Goal: Task Accomplishment & Management: Use online tool/utility

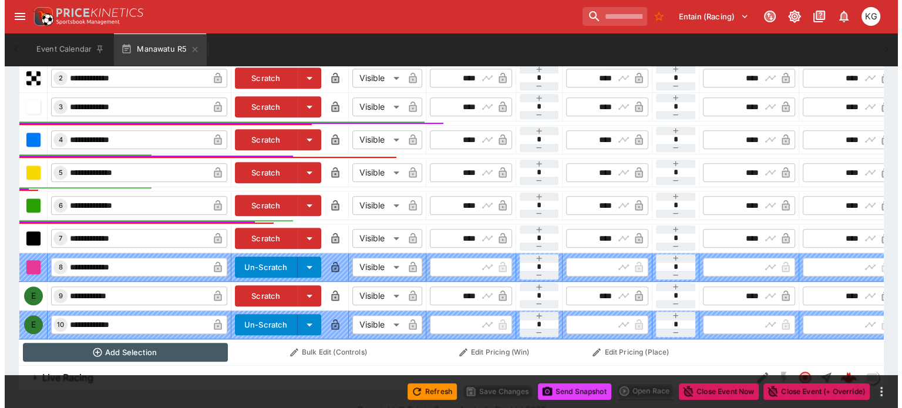
scroll to position [0, 106]
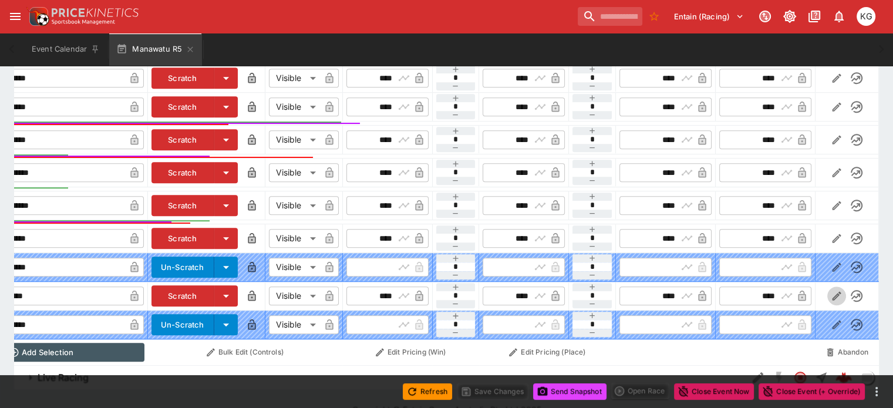
click at [831, 290] on icon "button" at bounding box center [837, 296] width 12 height 12
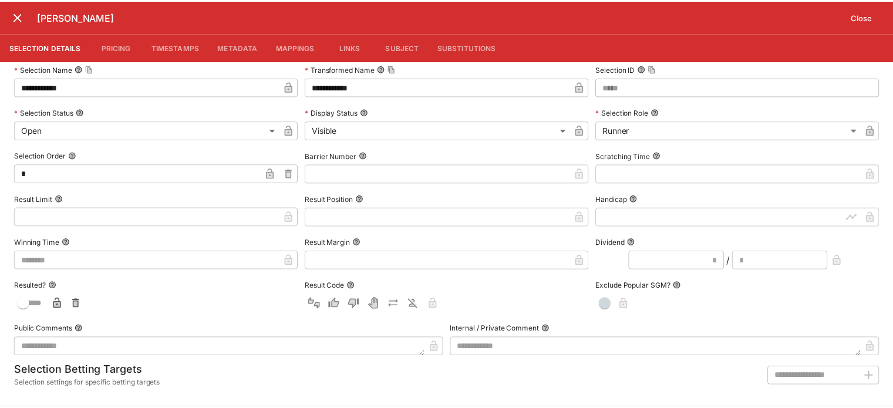
scroll to position [0, 0]
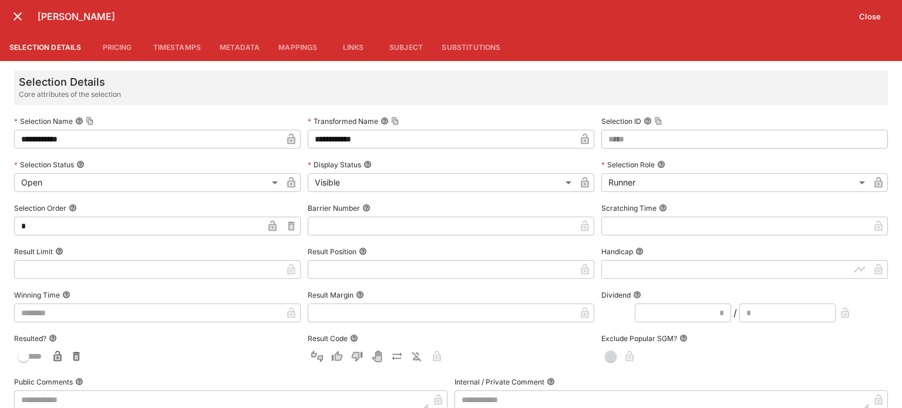
click at [357, 232] on input "text" at bounding box center [442, 226] width 268 height 19
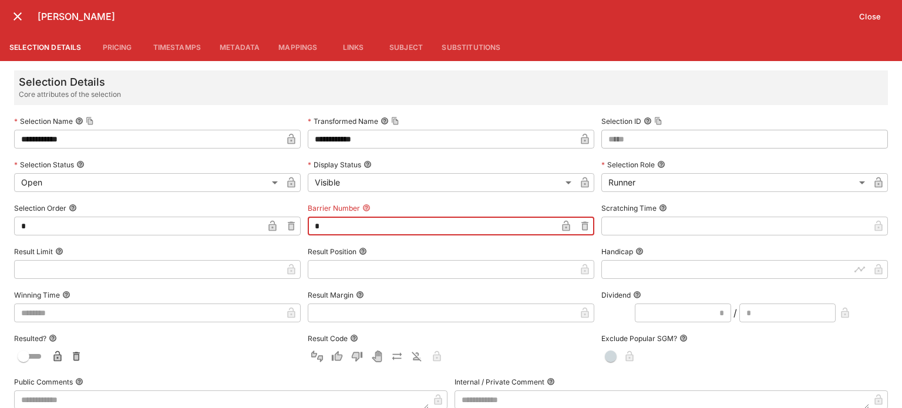
type input "*"
click at [876, 10] on button "Close" at bounding box center [870, 16] width 36 height 19
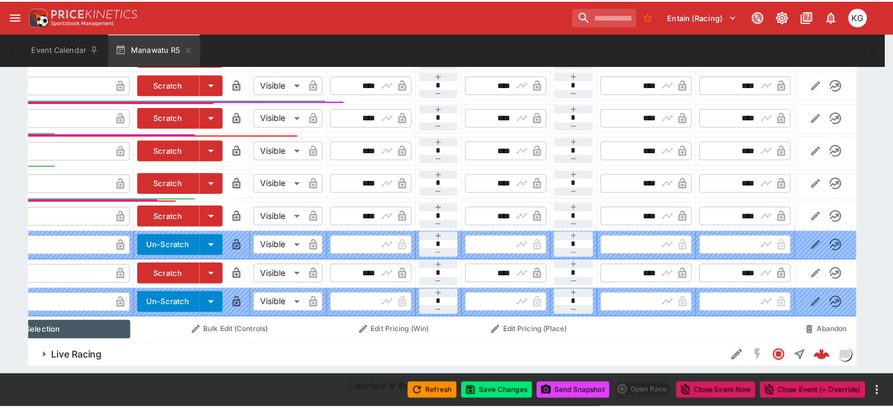
scroll to position [0, 97]
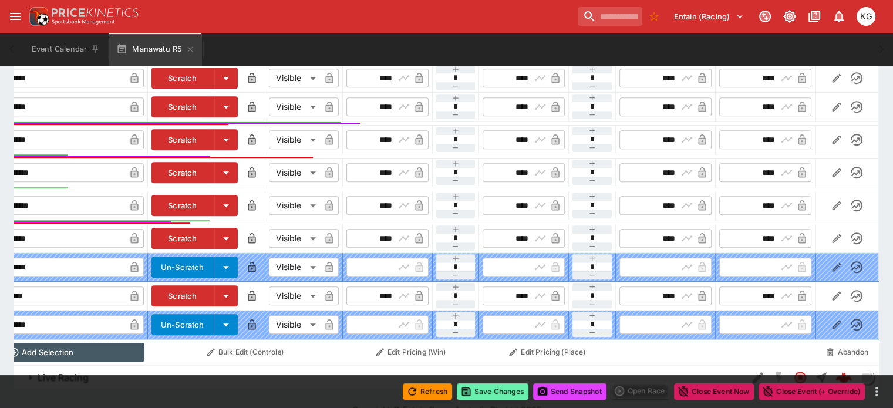
click at [501, 388] on button "Save Changes" at bounding box center [493, 391] width 72 height 16
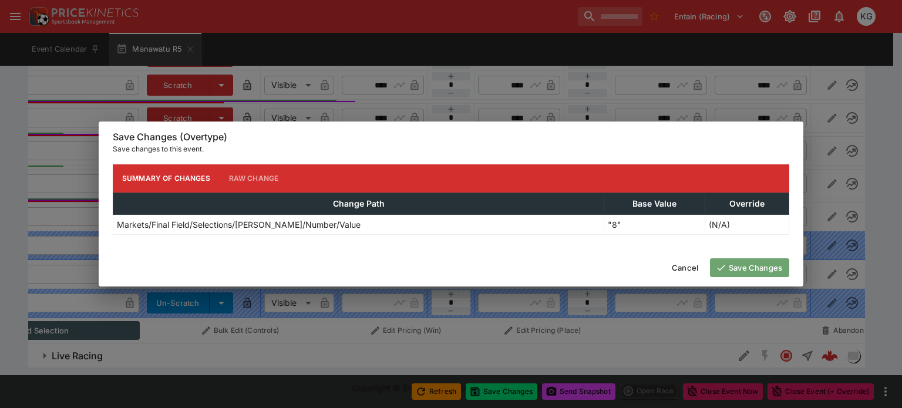
click at [770, 266] on button "Save Changes" at bounding box center [749, 267] width 79 height 19
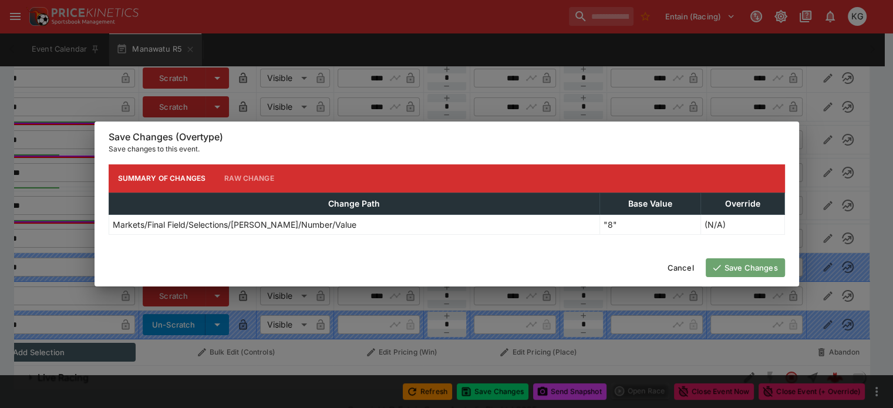
scroll to position [0, 79]
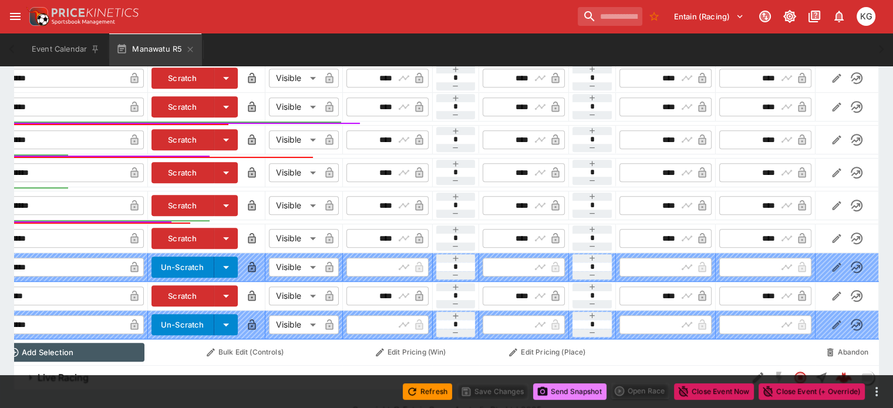
click at [562, 388] on button "Send Snapshot" at bounding box center [569, 391] width 73 height 16
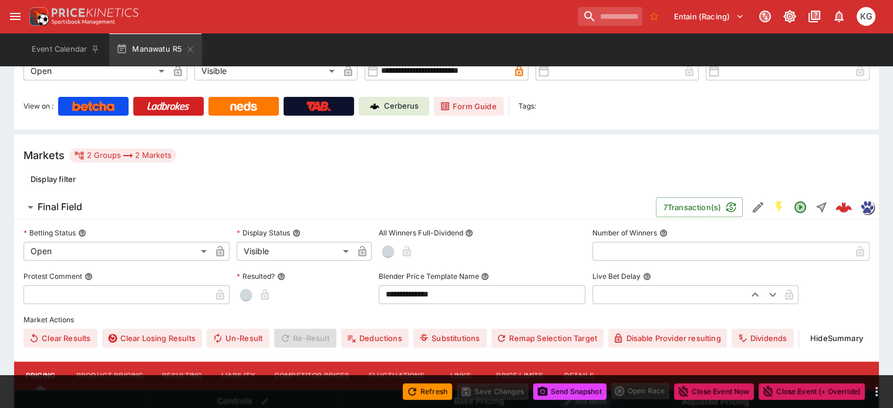
scroll to position [218, 0]
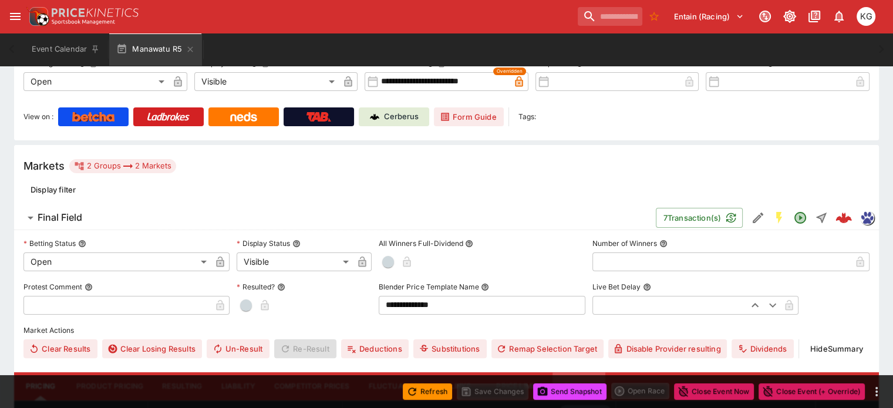
click at [586, 372] on button "Details" at bounding box center [578, 386] width 53 height 28
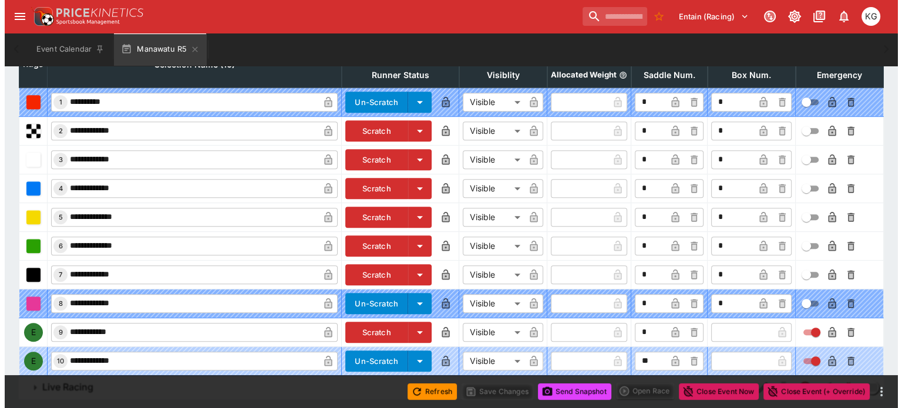
scroll to position [579, 0]
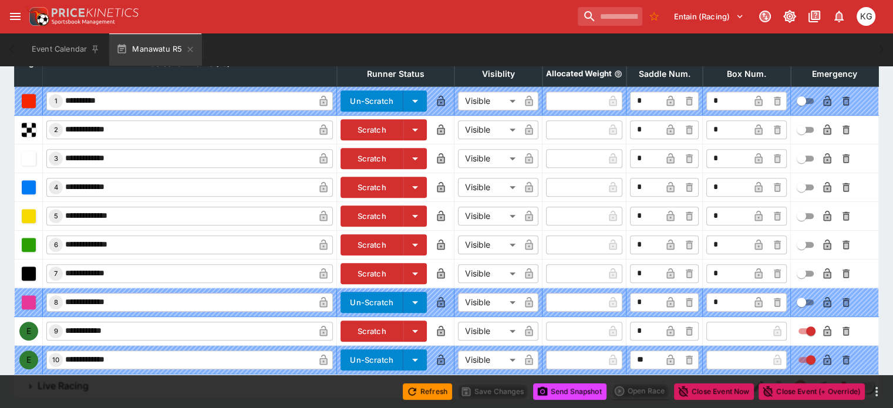
click at [706, 322] on input "text" at bounding box center [737, 331] width 62 height 19
type input "*"
click at [755, 330] on icon "button" at bounding box center [758, 332] width 6 height 5
click at [823, 326] on icon "button" at bounding box center [827, 331] width 8 height 11
click at [491, 389] on button "Save Changes" at bounding box center [493, 391] width 72 height 16
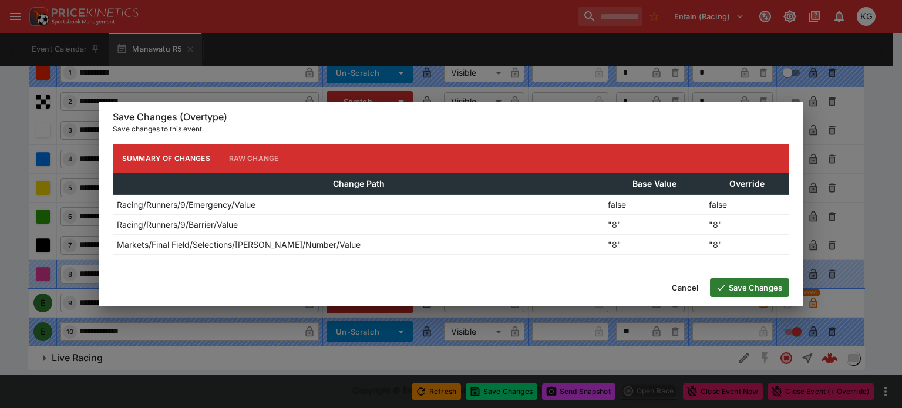
click at [760, 283] on button "Save Changes" at bounding box center [749, 287] width 79 height 19
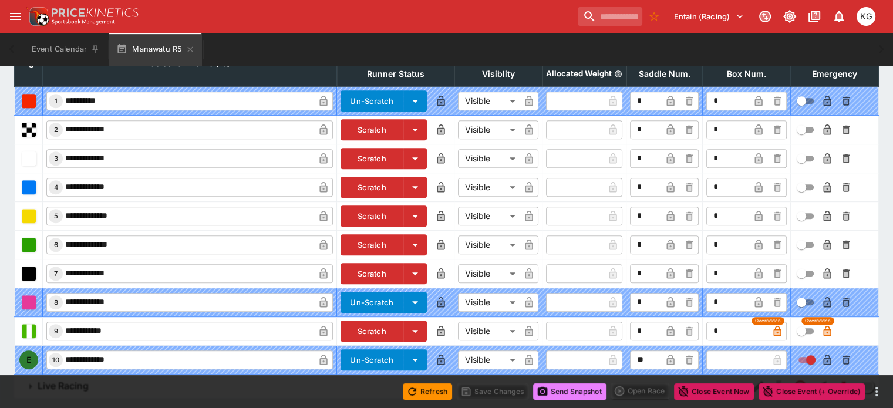
click at [561, 392] on button "Send Snapshot" at bounding box center [569, 391] width 73 height 16
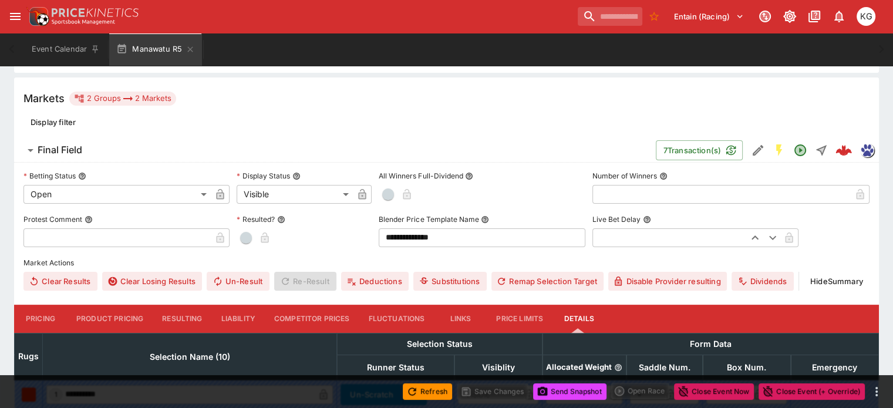
scroll to position [0, 0]
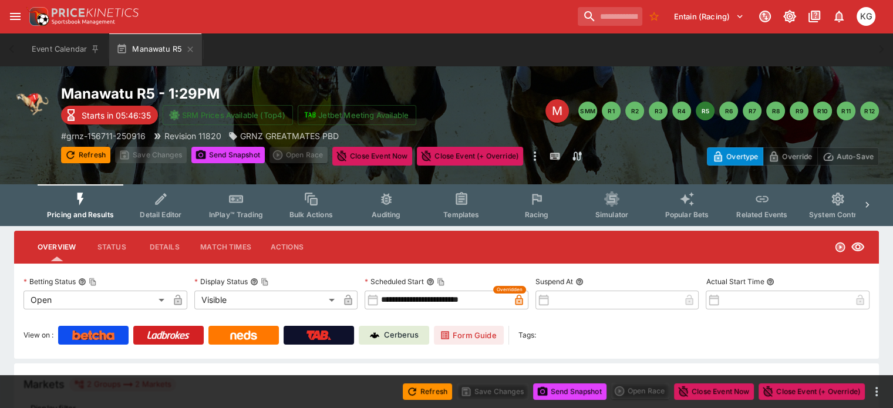
click at [548, 212] on span "Racing" at bounding box center [536, 214] width 24 height 9
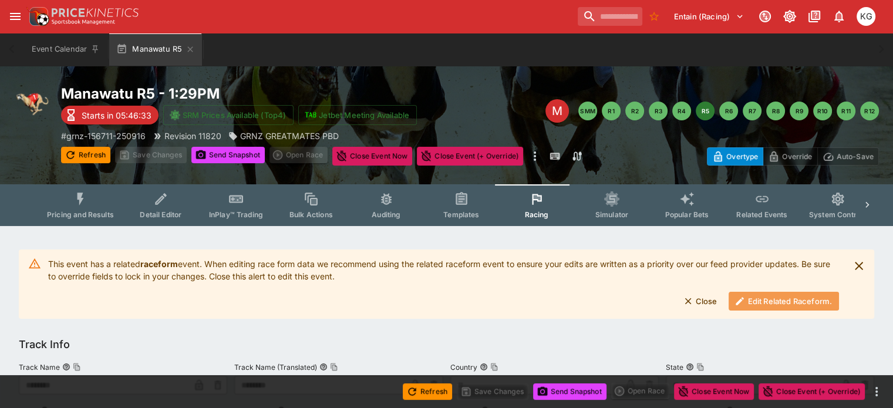
click at [787, 304] on button "Edit Related Raceform." at bounding box center [783, 301] width 110 height 19
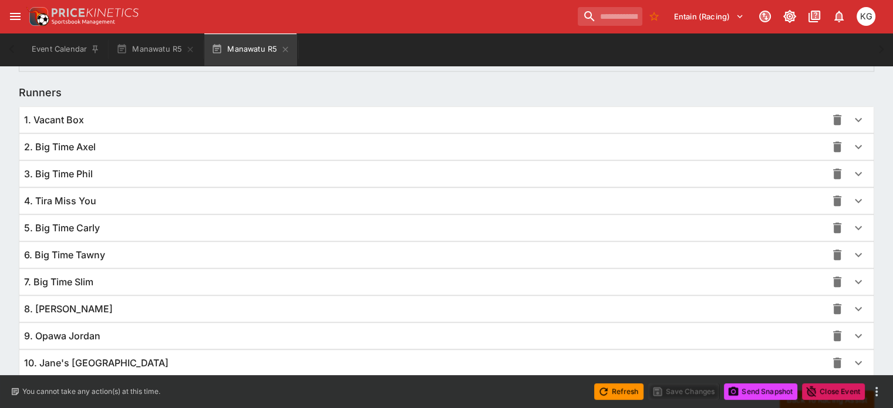
scroll to position [857, 0]
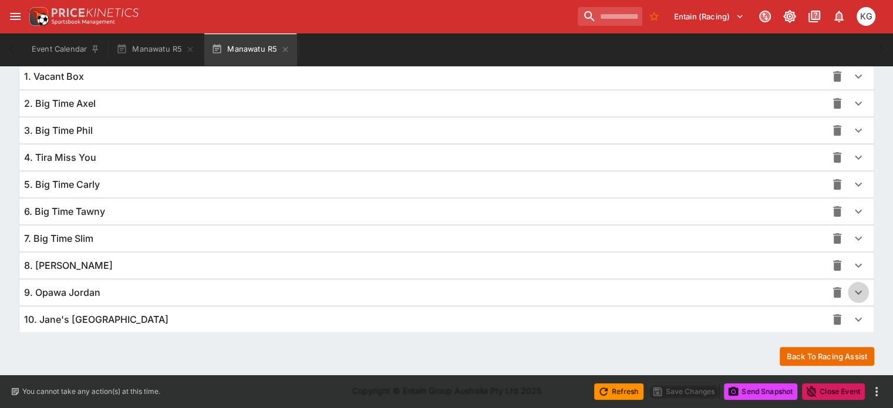
click at [851, 291] on icon "button" at bounding box center [858, 292] width 14 height 14
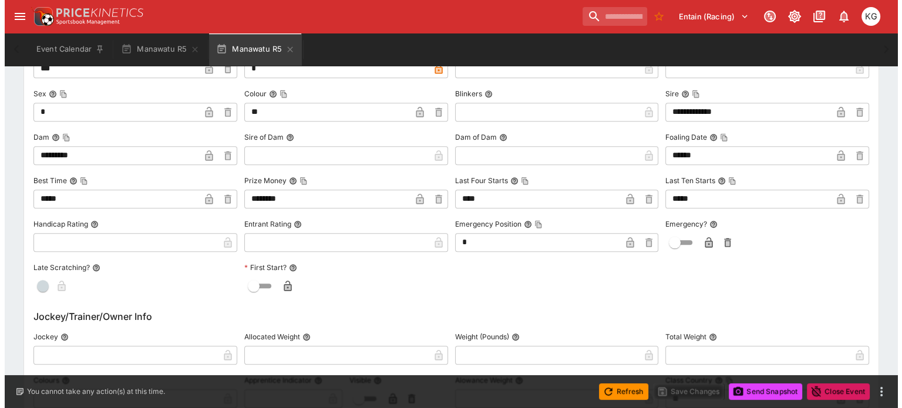
scroll to position [1209, 0]
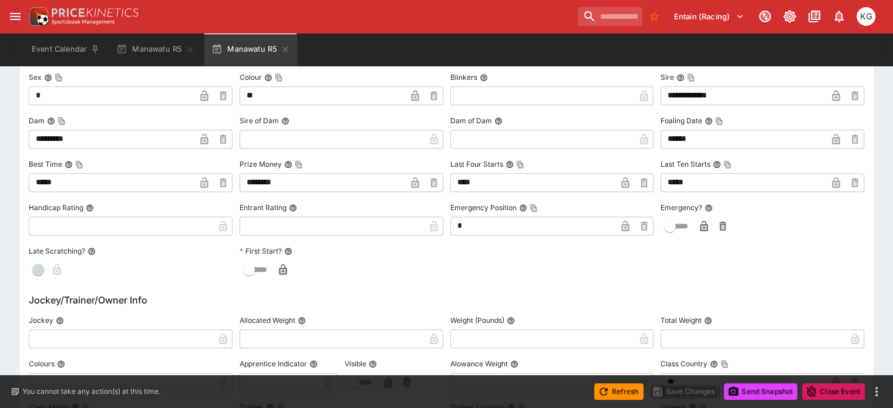
click at [700, 221] on icon "button" at bounding box center [704, 226] width 8 height 11
click at [623, 392] on button "Refresh" at bounding box center [618, 391] width 49 height 16
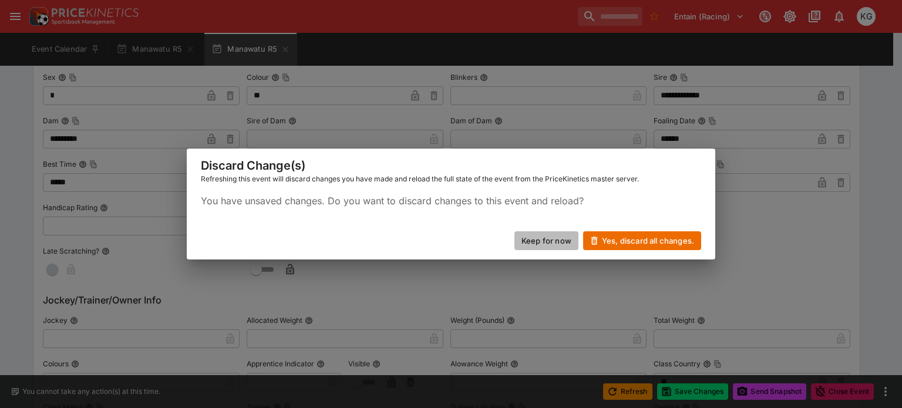
click at [545, 234] on button "Keep for now" at bounding box center [546, 240] width 64 height 19
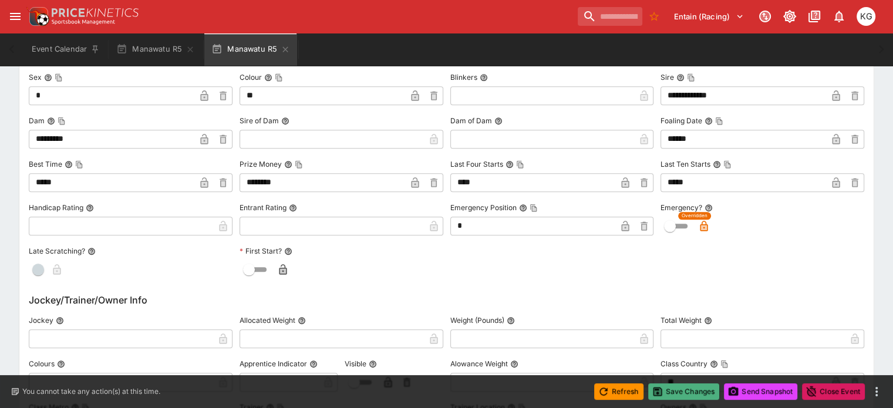
click at [684, 390] on button "Save Changes" at bounding box center [684, 391] width 72 height 16
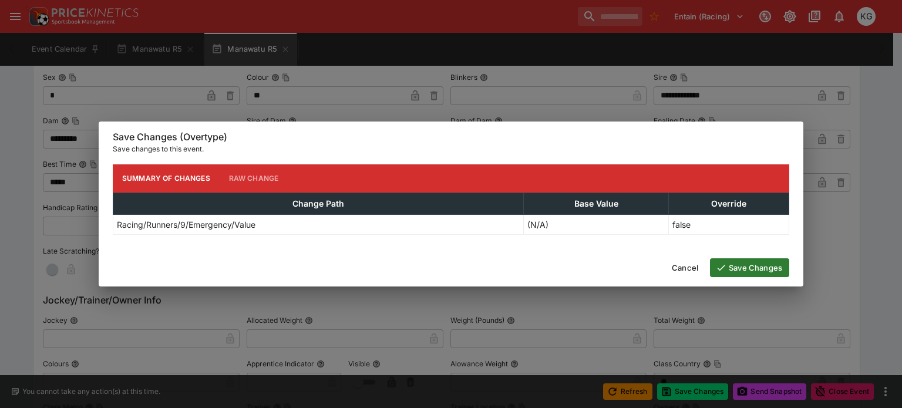
click at [753, 271] on button "Save Changes" at bounding box center [749, 267] width 79 height 19
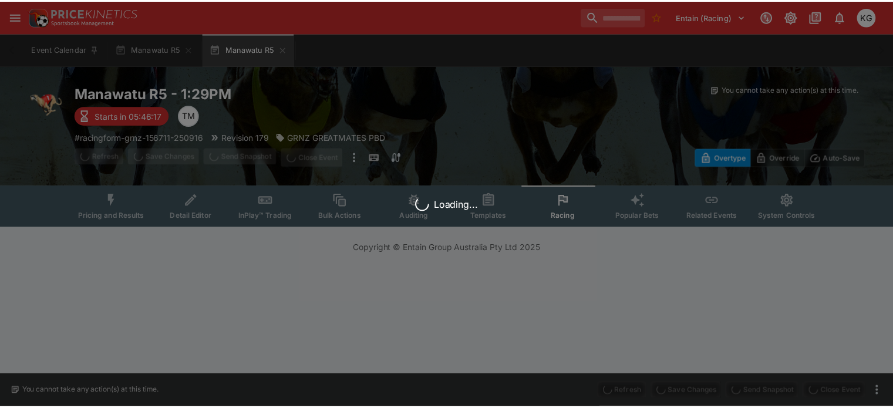
scroll to position [0, 0]
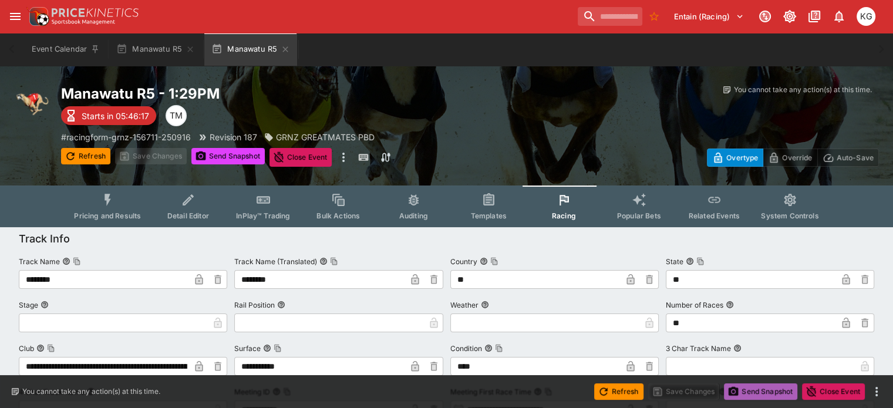
click at [765, 392] on button "Send Snapshot" at bounding box center [760, 391] width 73 height 16
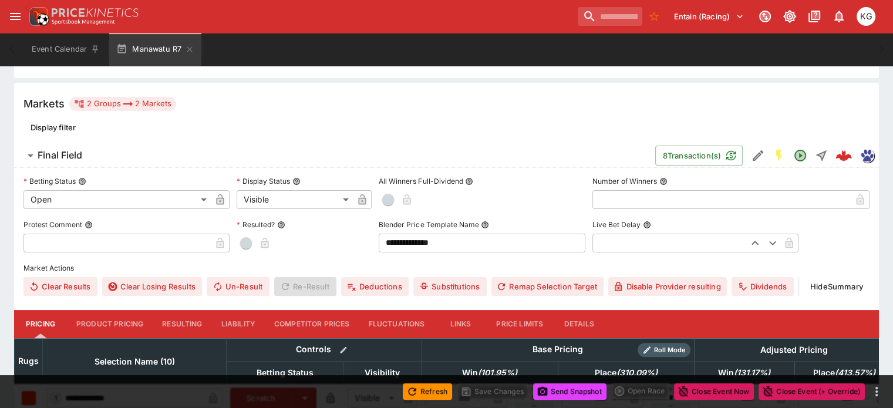
scroll to position [235, 0]
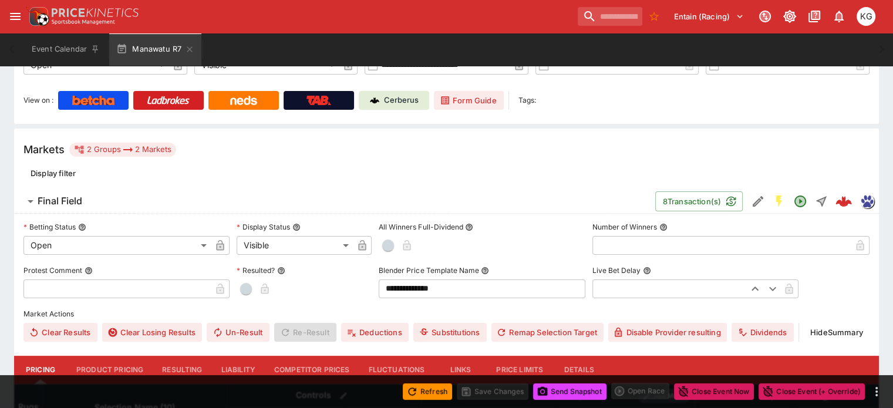
click at [593, 356] on button "Details" at bounding box center [578, 370] width 53 height 28
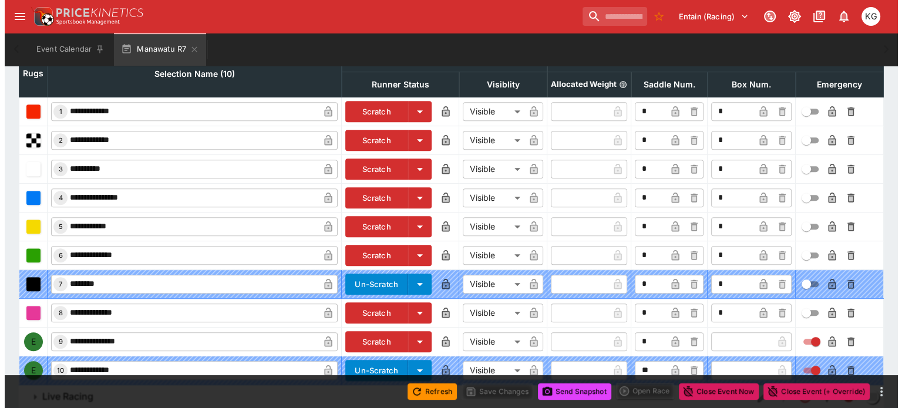
scroll to position [579, 0]
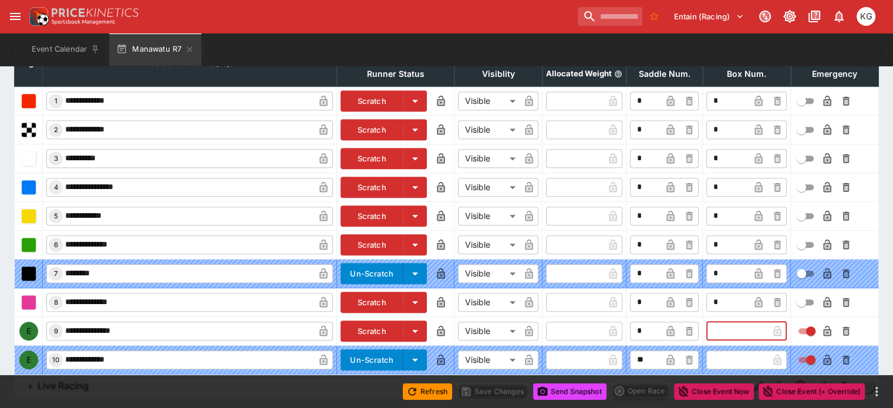
click at [706, 322] on input "text" at bounding box center [737, 331] width 62 height 19
type input "*"
click at [755, 330] on icon "button" at bounding box center [758, 332] width 6 height 5
click at [823, 326] on icon "button" at bounding box center [827, 331] width 8 height 11
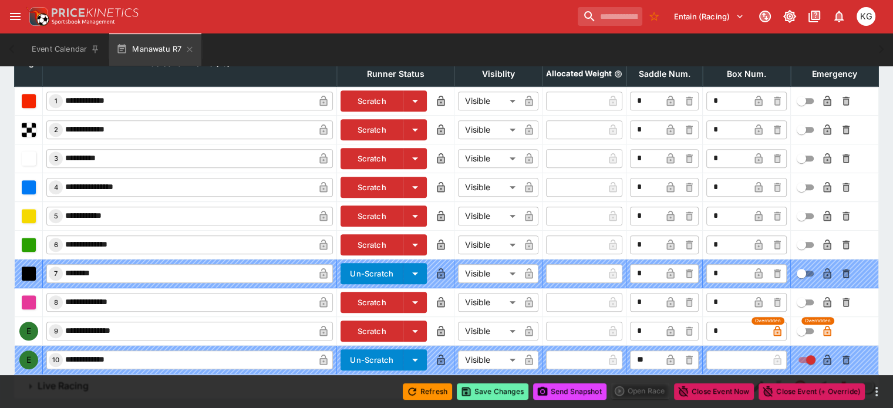
click at [510, 388] on button "Save Changes" at bounding box center [493, 391] width 72 height 16
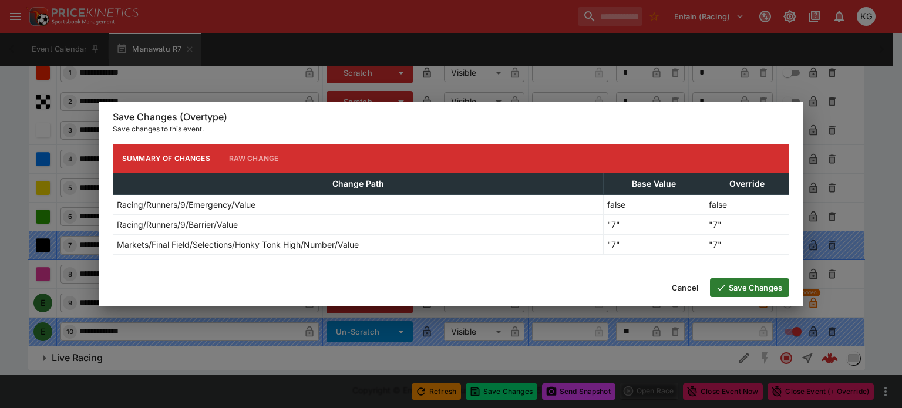
click at [748, 285] on button "Save Changes" at bounding box center [749, 287] width 79 height 19
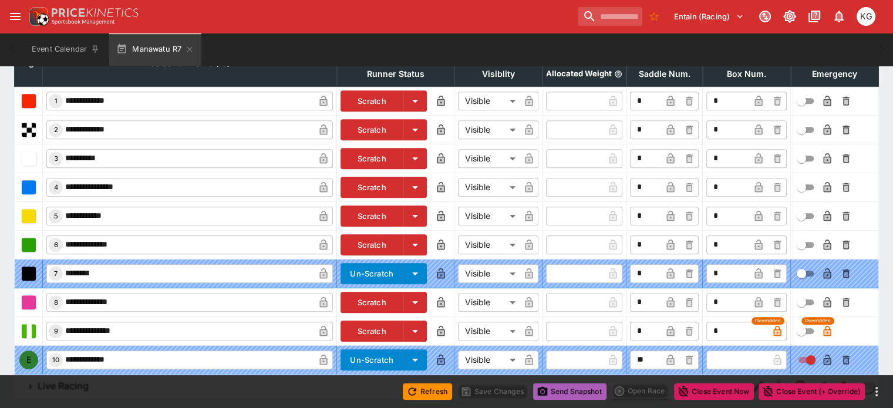
click at [573, 388] on button "Send Snapshot" at bounding box center [569, 391] width 73 height 16
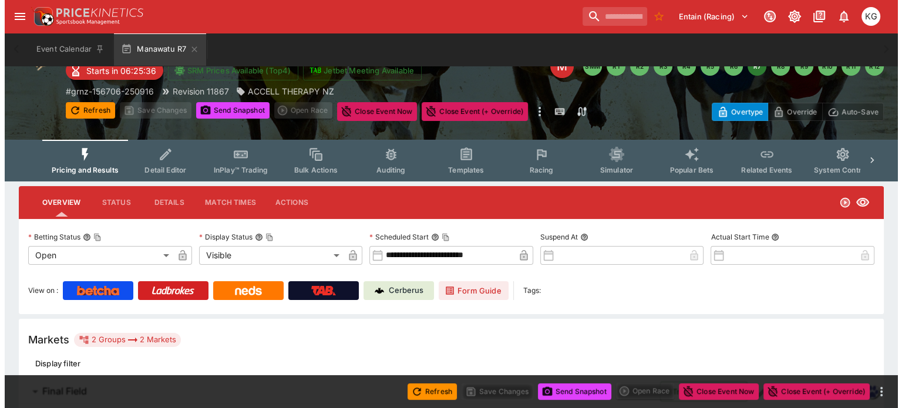
scroll to position [0, 0]
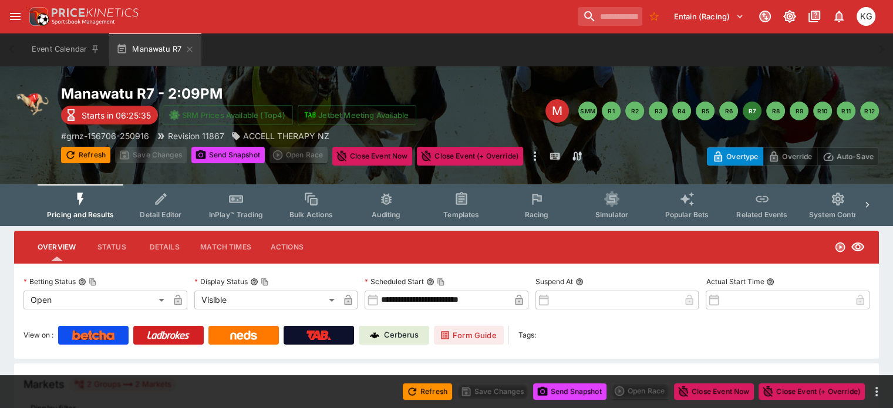
click at [547, 207] on button "Racing" at bounding box center [536, 205] width 75 height 42
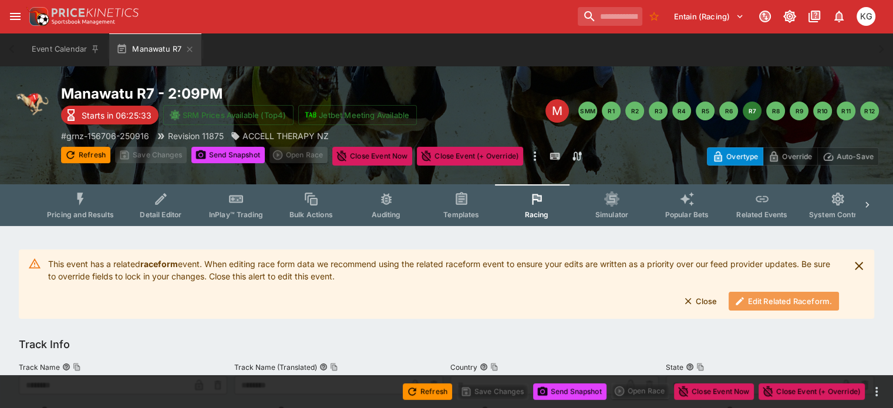
click at [776, 302] on button "Edit Related Raceform." at bounding box center [783, 301] width 110 height 19
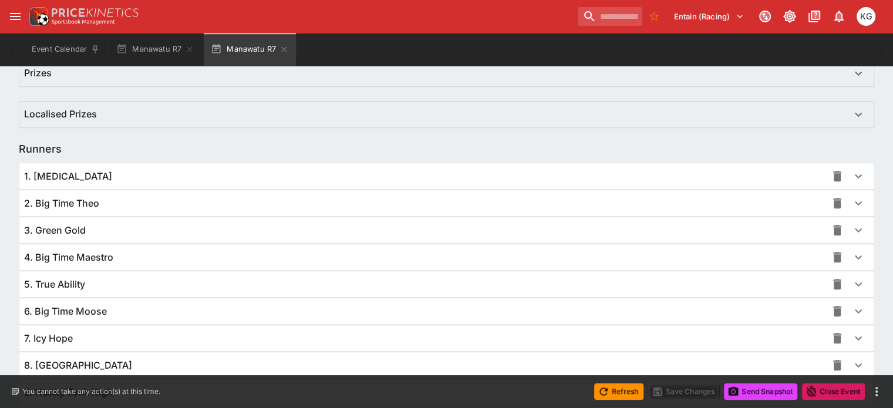
scroll to position [857, 0]
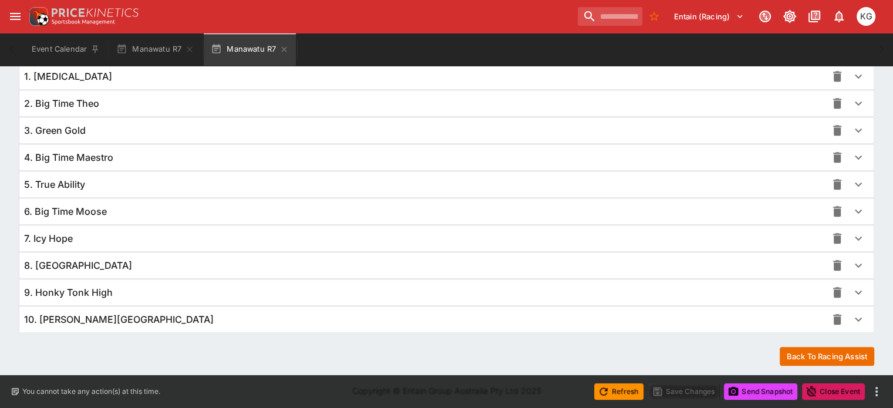
click at [851, 291] on icon "button" at bounding box center [858, 292] width 14 height 14
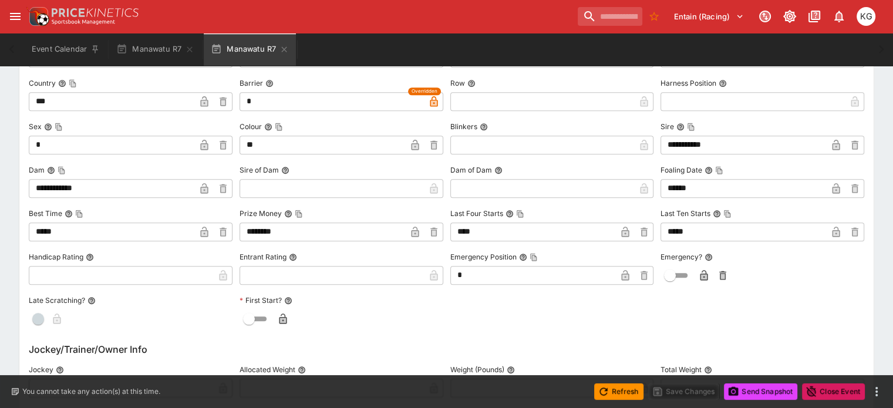
scroll to position [1209, 0]
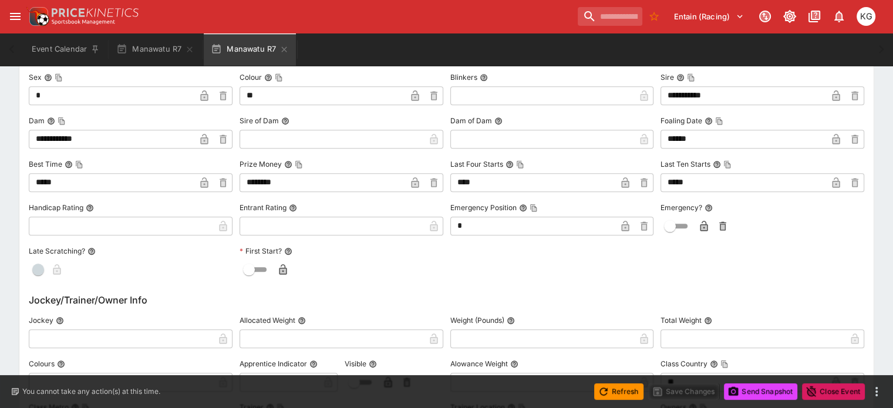
click at [701, 225] on icon "button" at bounding box center [704, 227] width 6 height 5
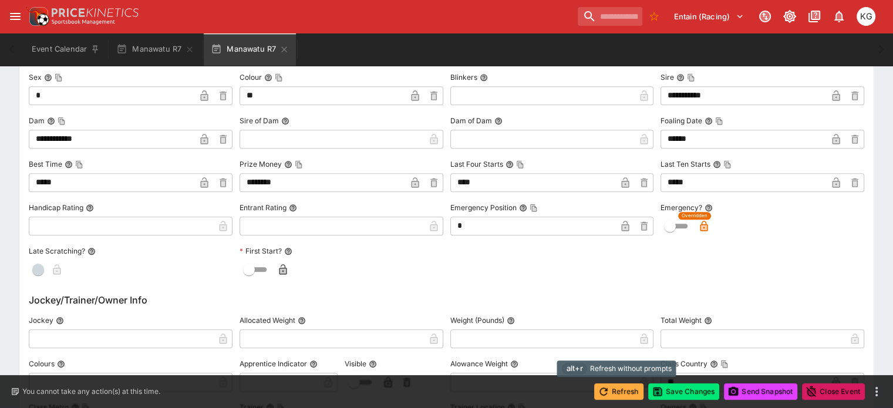
click at [622, 391] on button "Refresh" at bounding box center [618, 391] width 49 height 16
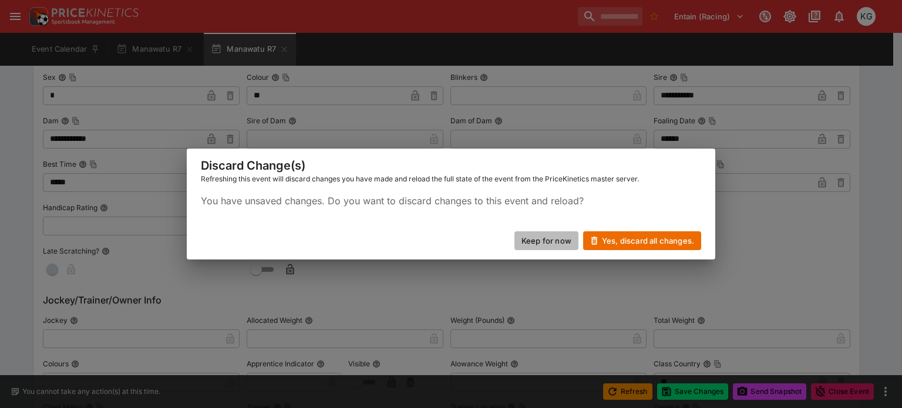
click at [558, 239] on button "Keep for now" at bounding box center [546, 240] width 64 height 19
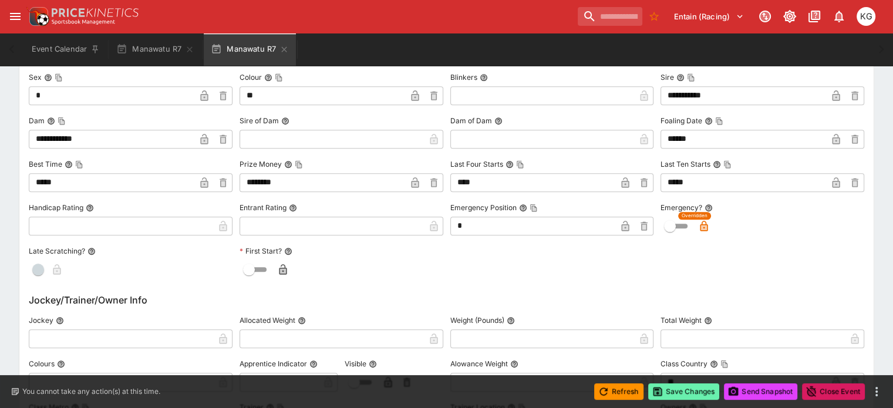
click at [680, 390] on button "Save Changes" at bounding box center [684, 391] width 72 height 16
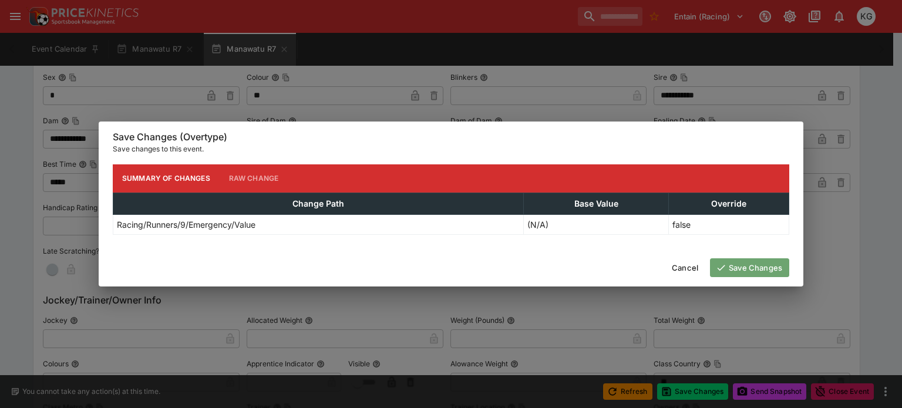
click at [757, 266] on button "Save Changes" at bounding box center [749, 267] width 79 height 19
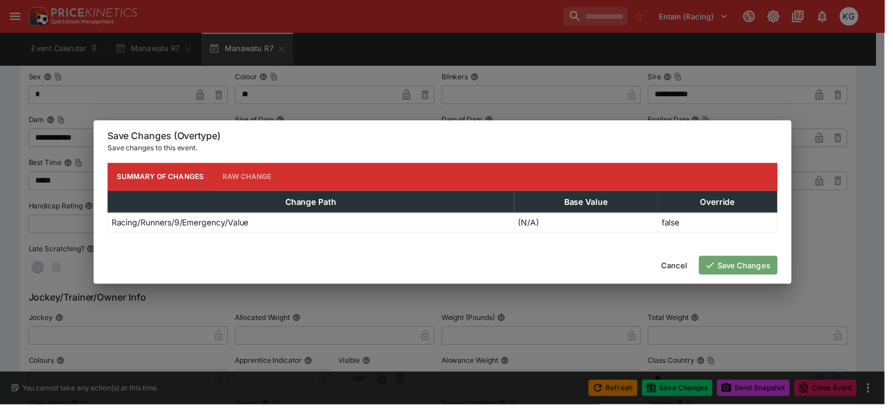
scroll to position [0, 0]
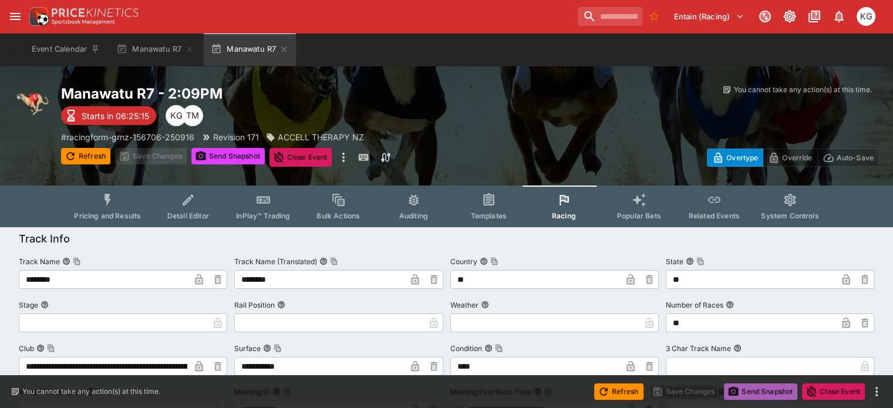
click at [764, 389] on button "Send Snapshot" at bounding box center [760, 391] width 73 height 16
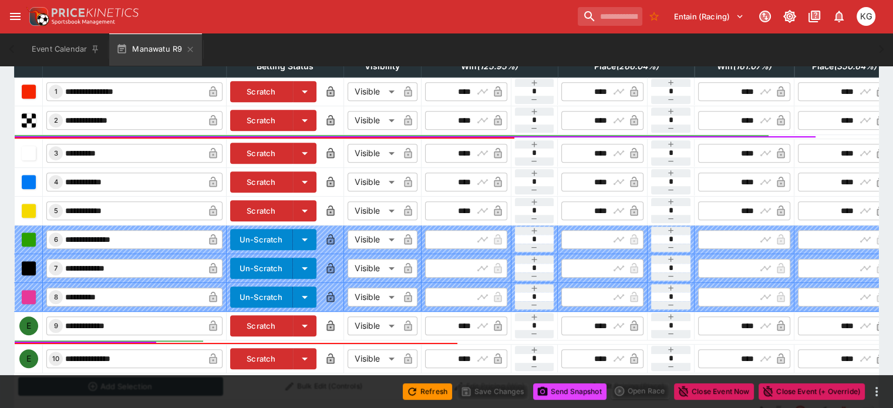
scroll to position [411, 0]
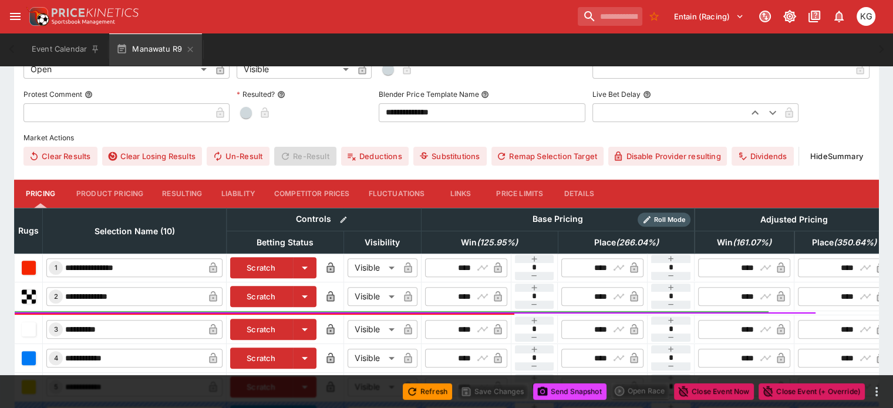
click at [595, 180] on button "Details" at bounding box center [578, 194] width 53 height 28
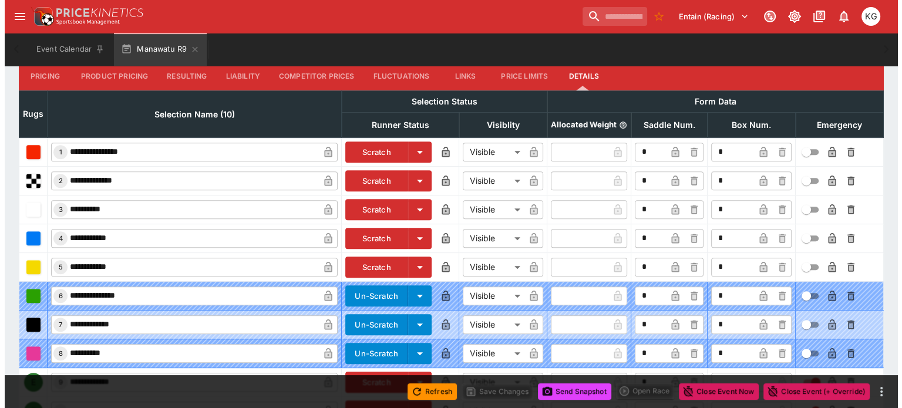
scroll to position [579, 0]
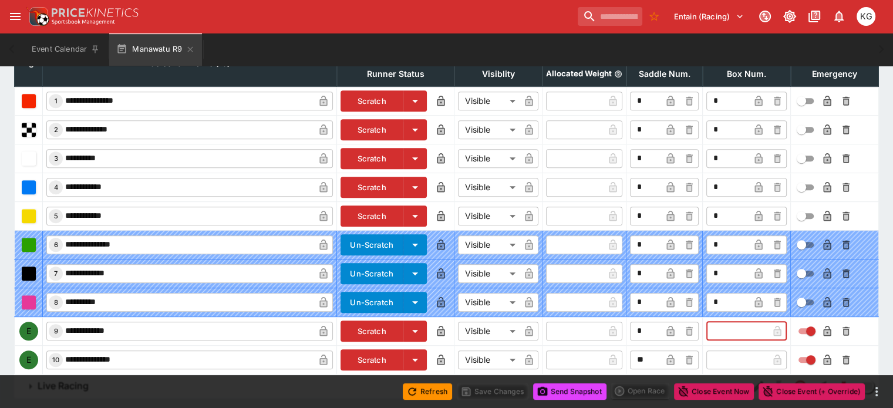
click at [706, 322] on input "text" at bounding box center [737, 331] width 62 height 19
type input "*"
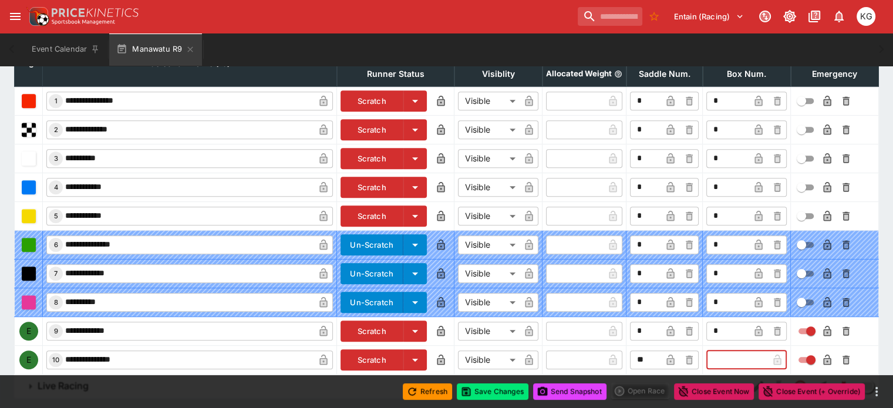
click at [706, 350] on input "text" at bounding box center [737, 359] width 62 height 19
type input "*"
click at [754, 326] on icon "button" at bounding box center [758, 331] width 8 height 11
click at [755, 359] on icon "button" at bounding box center [758, 361] width 6 height 5
click at [823, 326] on icon "button" at bounding box center [827, 331] width 8 height 11
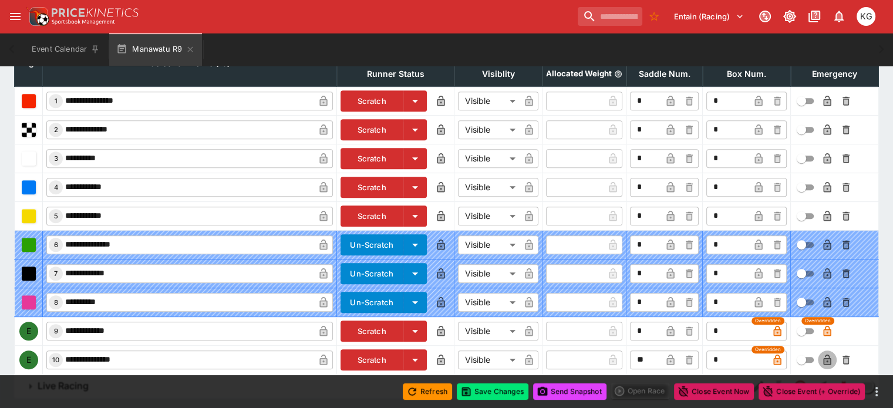
click at [823, 355] on icon "button" at bounding box center [827, 360] width 8 height 11
click at [487, 386] on button "Save Changes" at bounding box center [493, 391] width 72 height 16
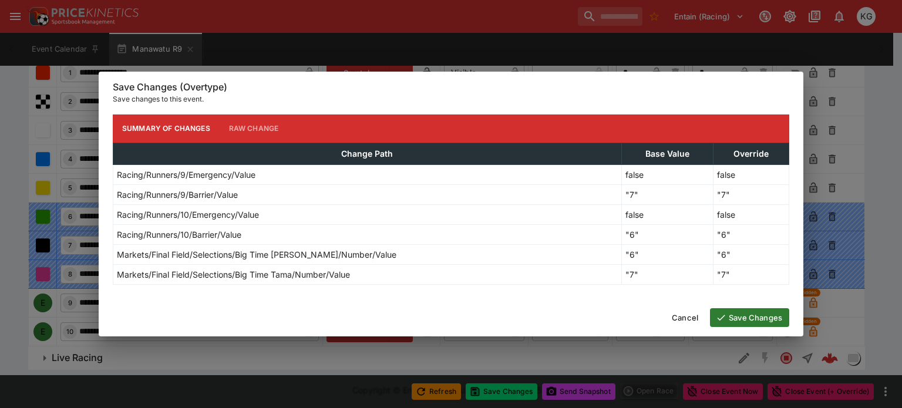
click at [743, 312] on button "Save Changes" at bounding box center [749, 317] width 79 height 19
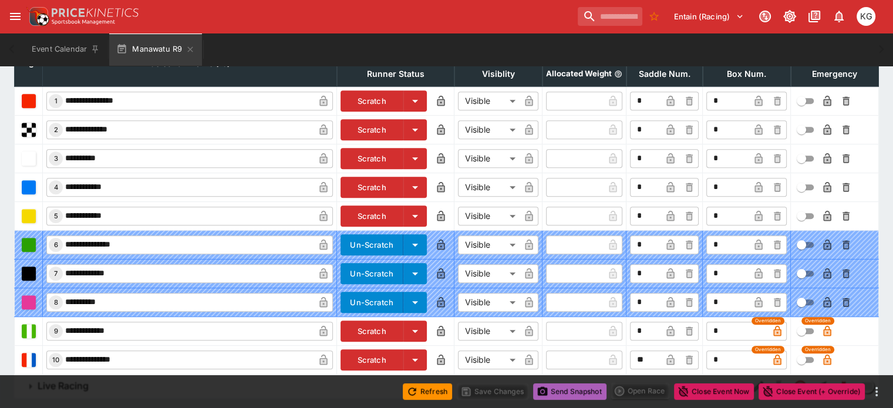
click at [583, 390] on button "Send Snapshot" at bounding box center [569, 391] width 73 height 16
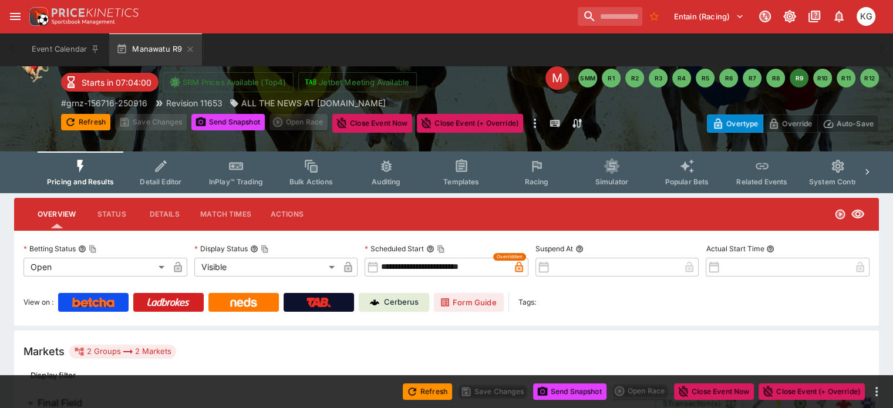
scroll to position [0, 0]
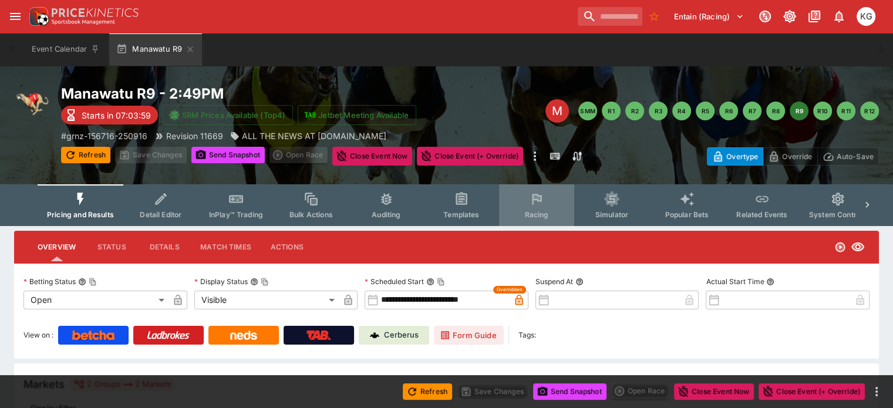
click at [548, 211] on span "Racing" at bounding box center [536, 214] width 24 height 9
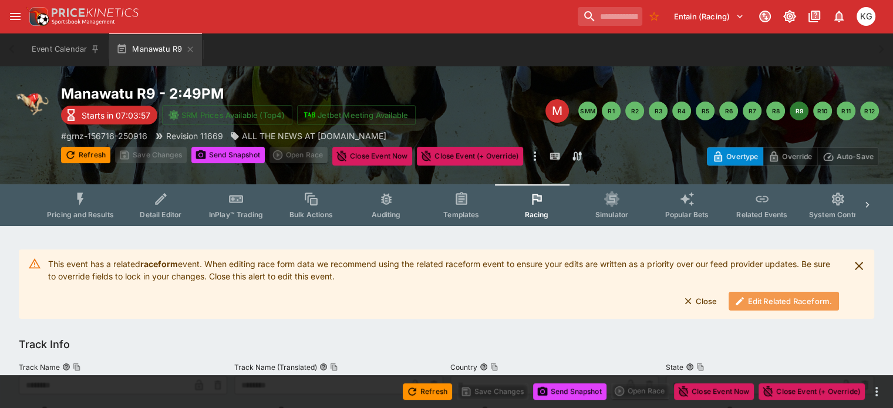
click at [778, 304] on button "Edit Related Raceform." at bounding box center [783, 301] width 110 height 19
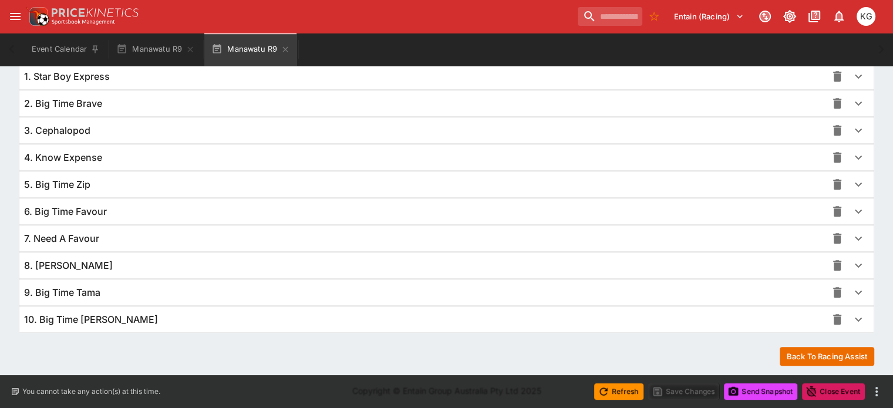
scroll to position [857, 0]
click at [851, 289] on icon "button" at bounding box center [858, 292] width 14 height 14
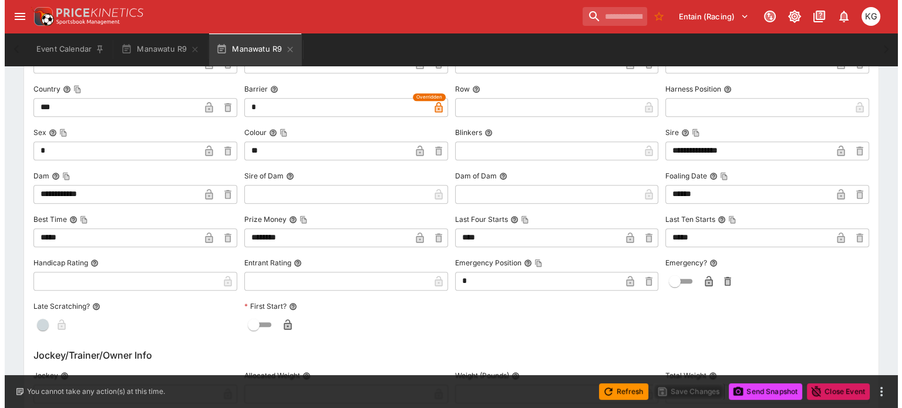
scroll to position [1209, 0]
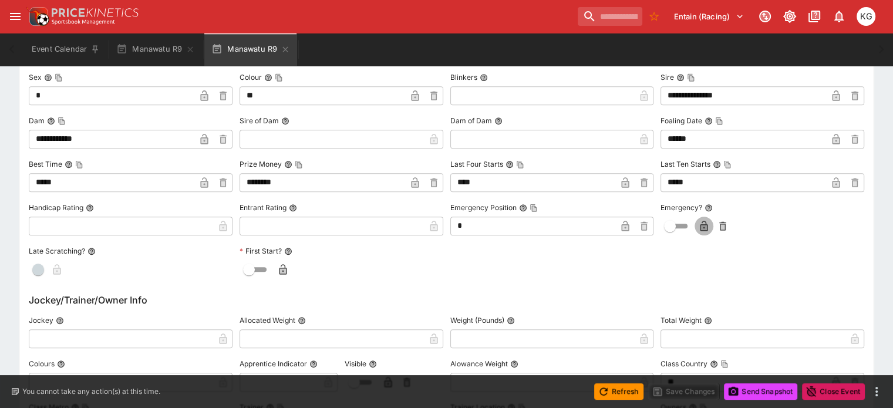
click at [701, 225] on icon "button" at bounding box center [704, 227] width 6 height 5
click at [681, 386] on button "Save Changes" at bounding box center [684, 391] width 72 height 16
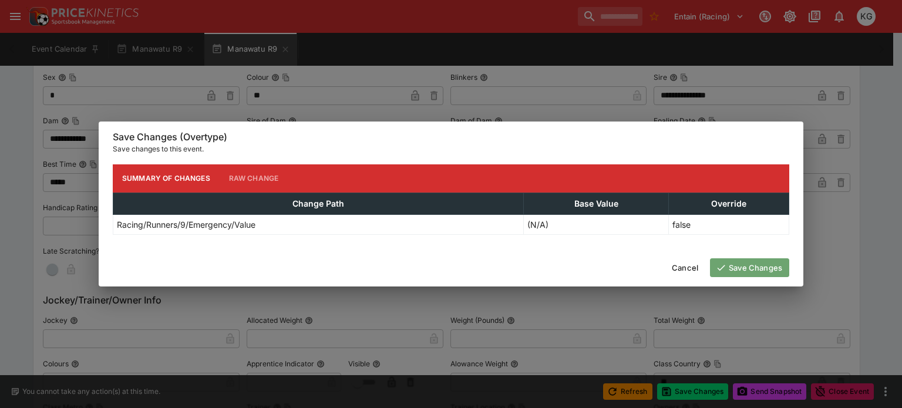
click at [750, 262] on button "Save Changes" at bounding box center [749, 267] width 79 height 19
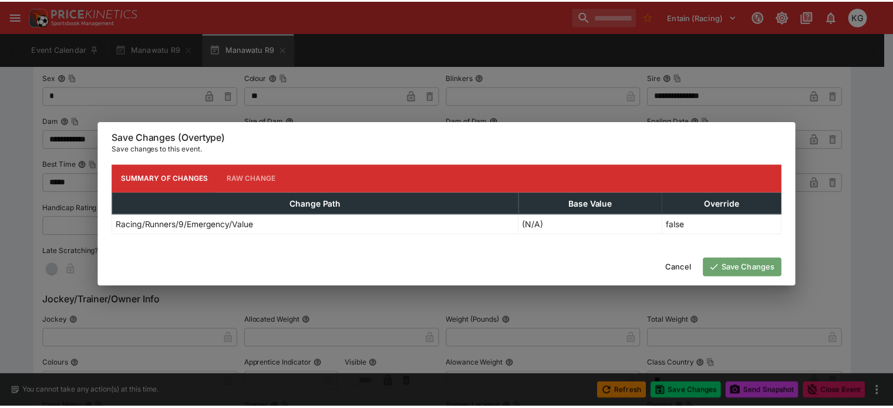
scroll to position [0, 0]
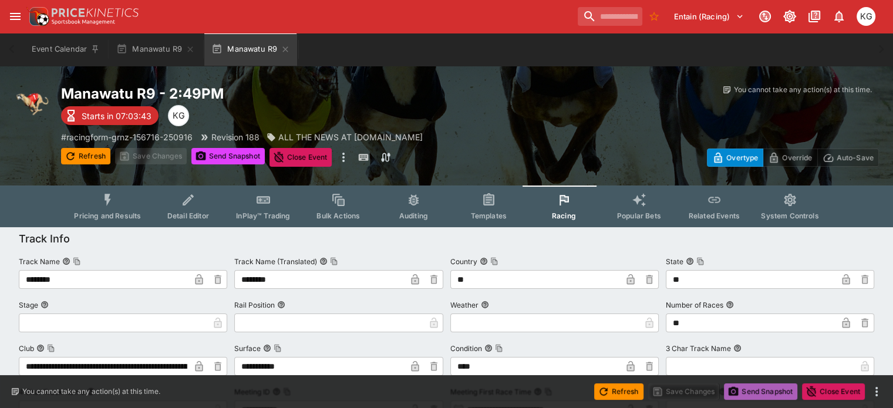
click at [771, 393] on button "Send Snapshot" at bounding box center [760, 391] width 73 height 16
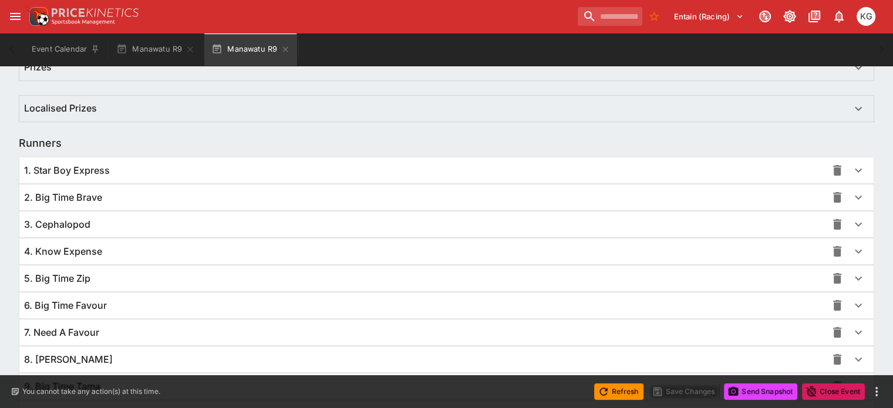
scroll to position [857, 0]
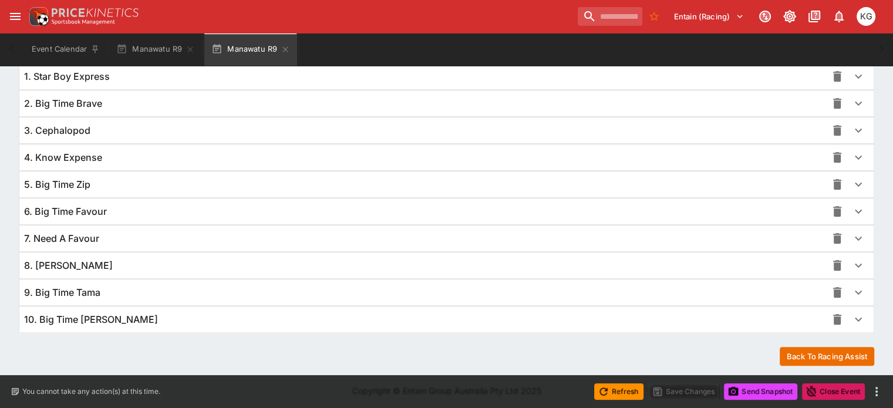
click at [851, 315] on icon "button" at bounding box center [858, 319] width 14 height 14
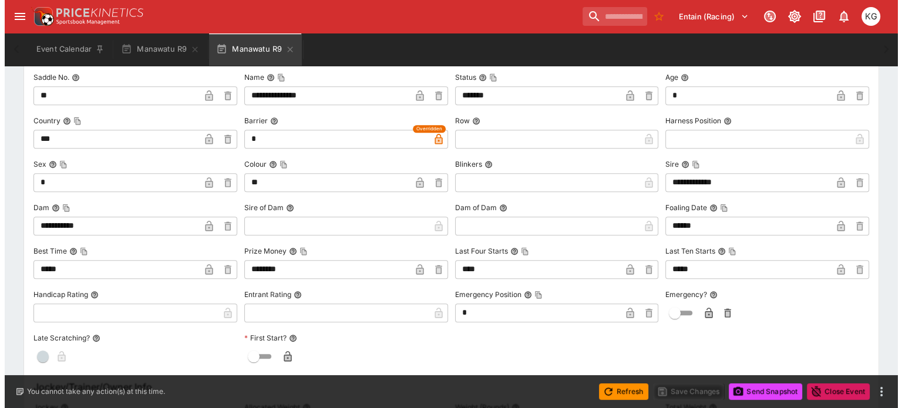
scroll to position [1209, 0]
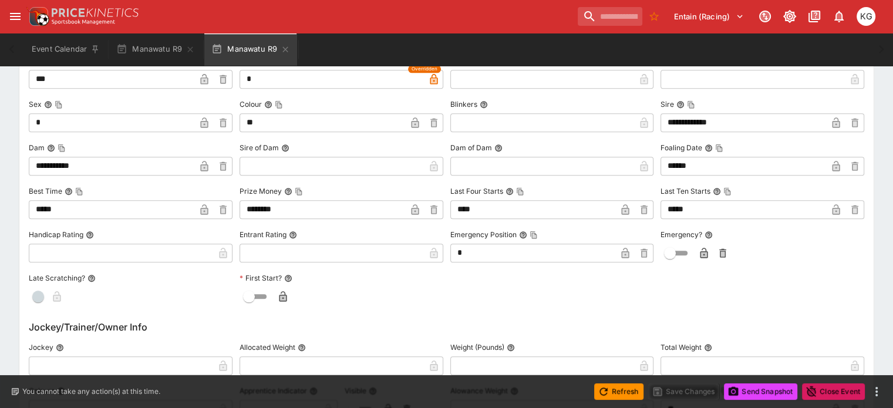
click at [700, 248] on icon "button" at bounding box center [704, 253] width 8 height 11
click at [694, 393] on button "Save Changes" at bounding box center [684, 391] width 72 height 16
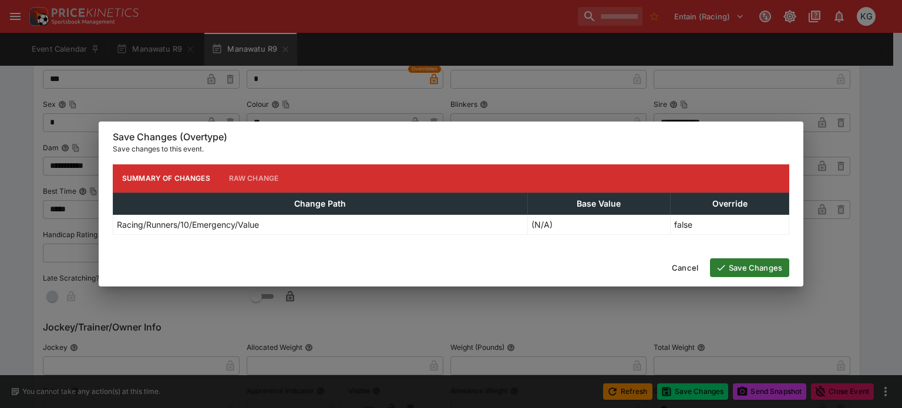
click at [756, 265] on button "Save Changes" at bounding box center [749, 267] width 79 height 19
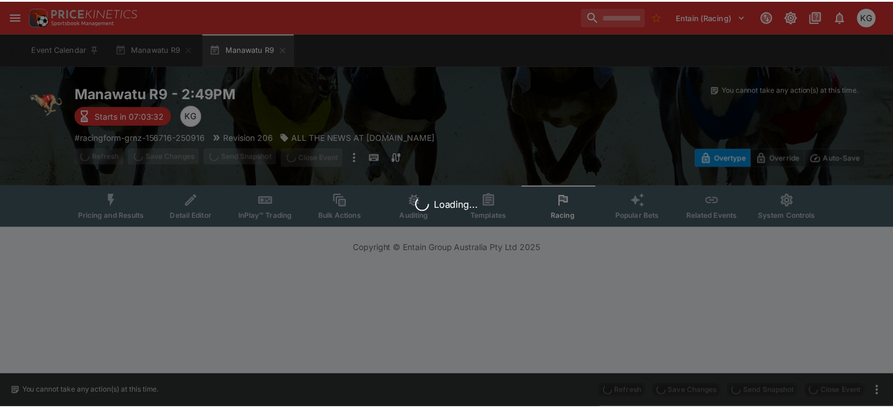
scroll to position [0, 0]
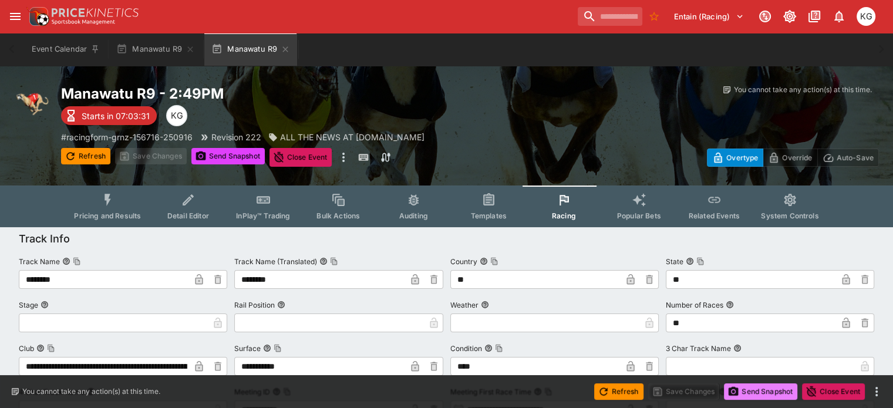
click at [767, 393] on button "Send Snapshot" at bounding box center [760, 391] width 73 height 16
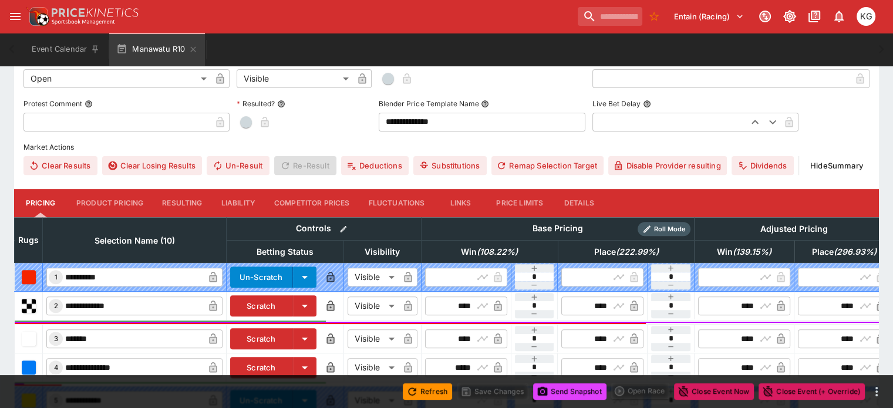
scroll to position [352, 0]
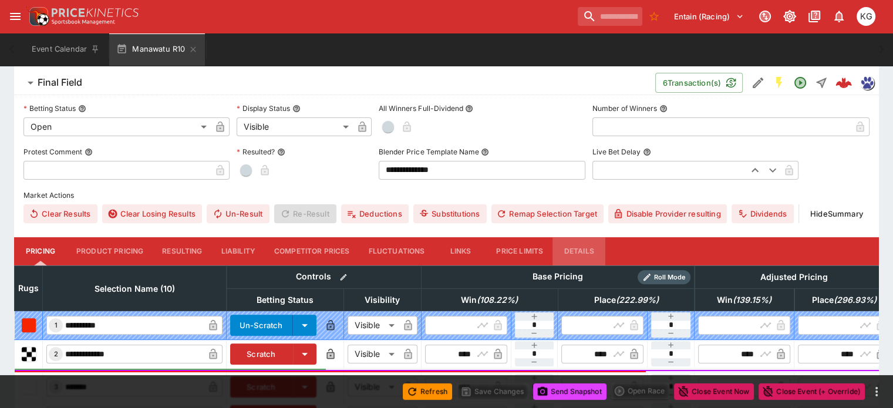
click at [597, 237] on button "Details" at bounding box center [578, 251] width 53 height 28
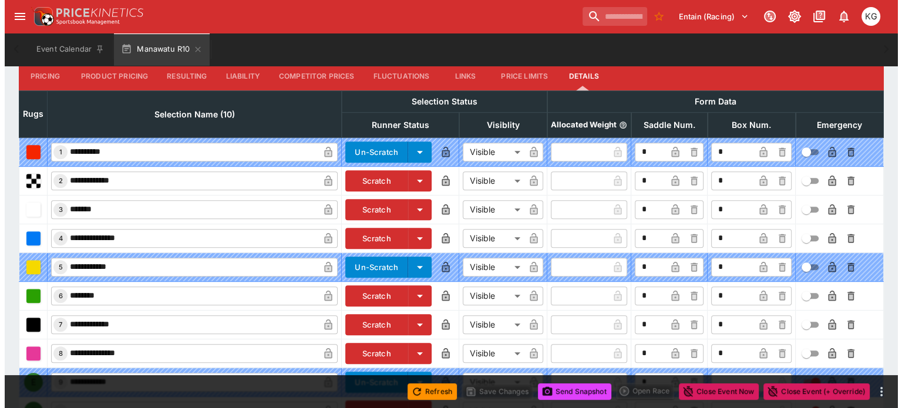
scroll to position [581, 0]
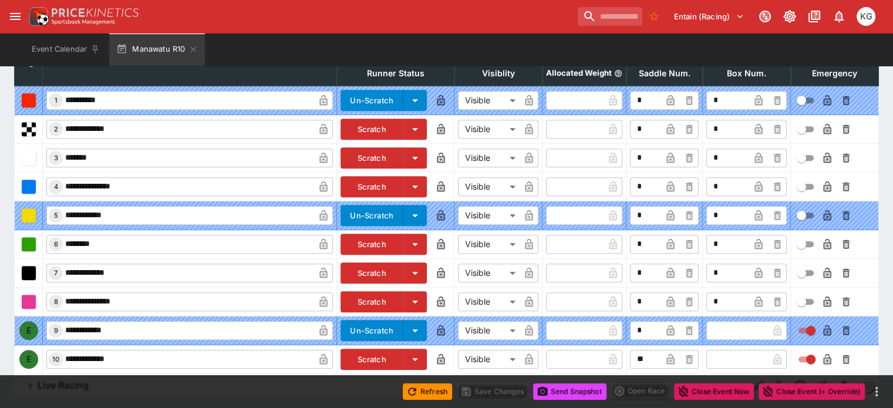
click at [706, 350] on input "text" at bounding box center [737, 359] width 62 height 19
type input "*"
click at [755, 358] on icon "button" at bounding box center [758, 360] width 6 height 5
click at [824, 358] on icon "button" at bounding box center [827, 360] width 6 height 5
click at [500, 389] on button "Save Changes" at bounding box center [493, 391] width 72 height 16
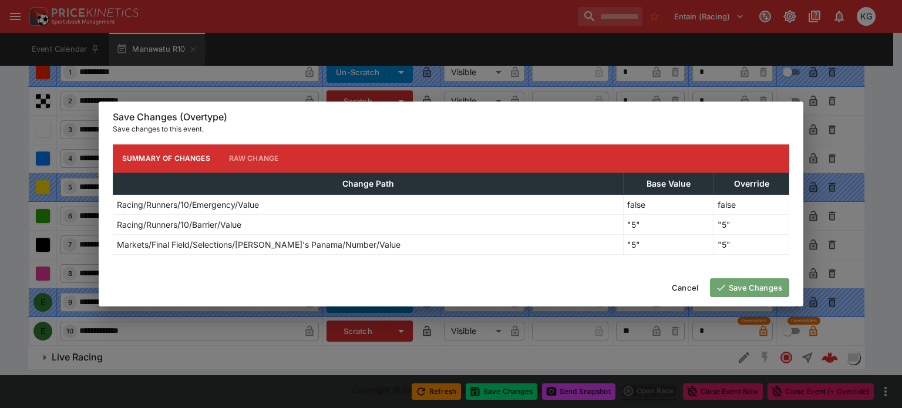
click at [740, 284] on button "Save Changes" at bounding box center [749, 287] width 79 height 19
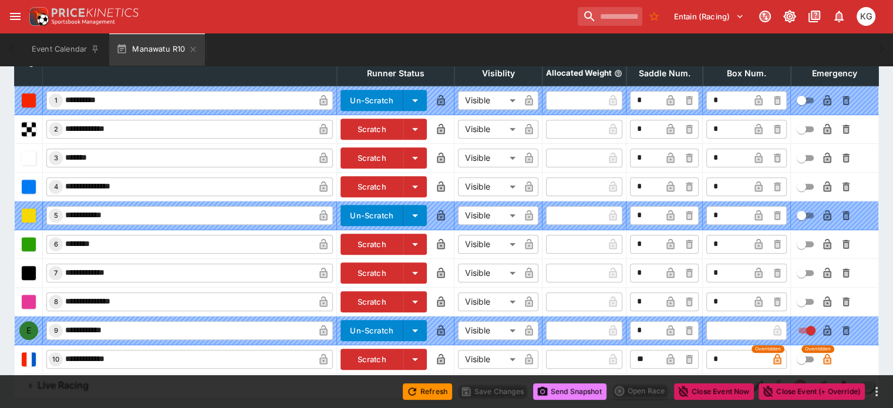
click at [581, 393] on button "Send Snapshot" at bounding box center [569, 391] width 73 height 16
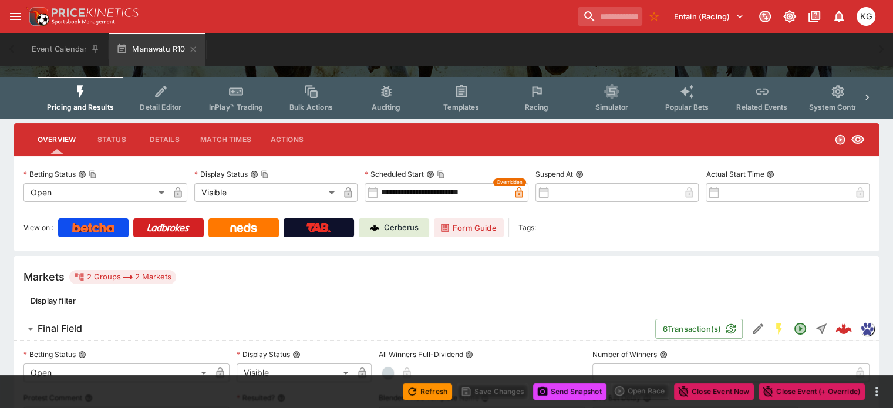
scroll to position [53, 0]
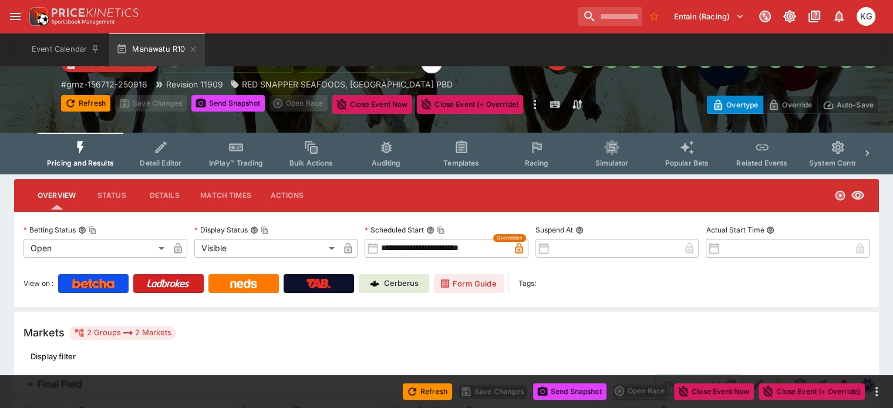
click at [548, 161] on span "Racing" at bounding box center [536, 162] width 24 height 9
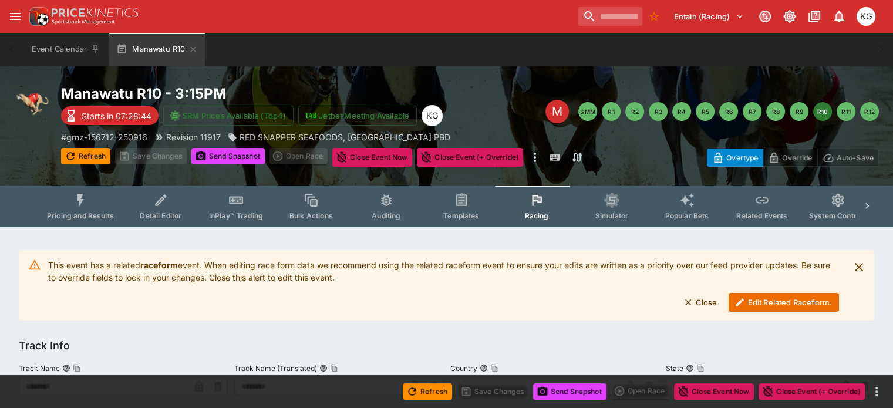
click at [765, 307] on button "Edit Related Raceform." at bounding box center [783, 302] width 110 height 19
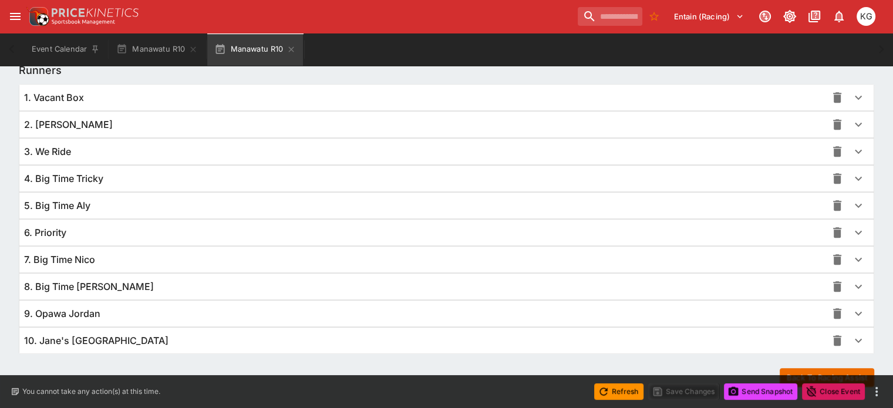
scroll to position [857, 0]
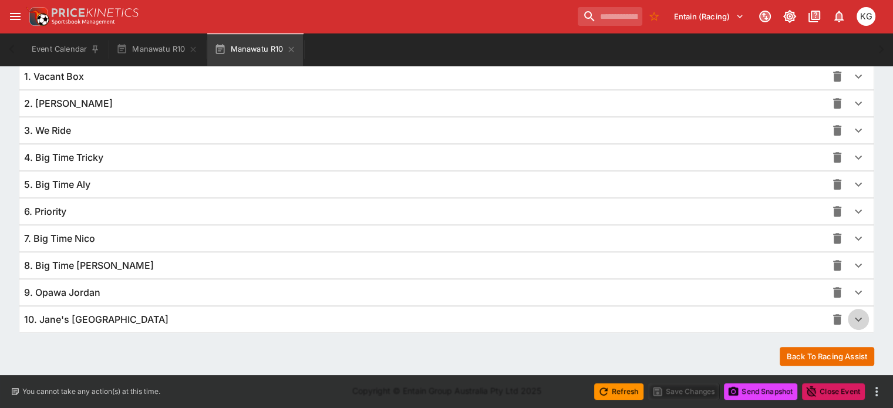
click at [855, 318] on icon "button" at bounding box center [858, 320] width 7 height 4
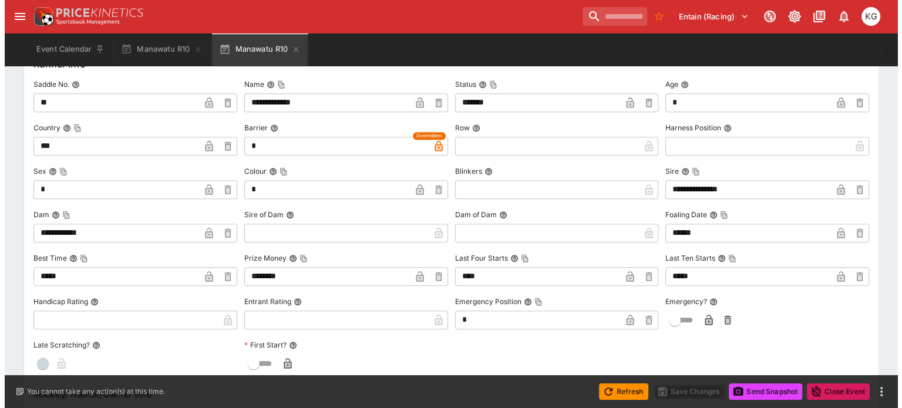
scroll to position [1151, 0]
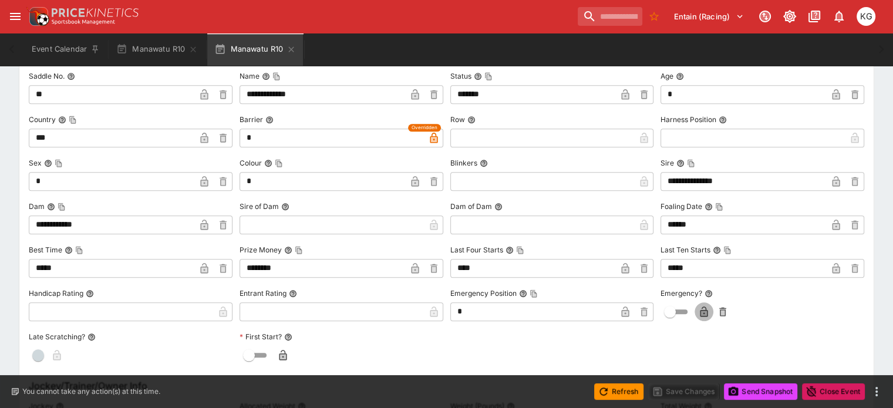
click at [701, 311] on icon "button" at bounding box center [704, 313] width 6 height 5
click at [626, 393] on button "Refresh" at bounding box center [618, 391] width 49 height 16
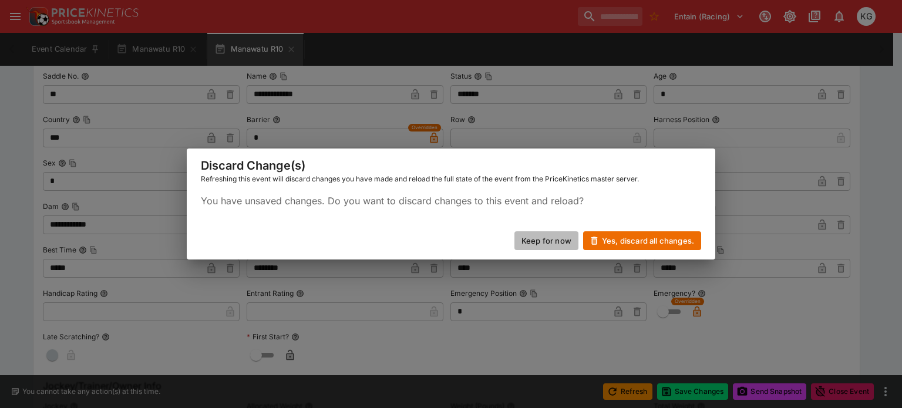
click at [549, 239] on button "Keep for now" at bounding box center [546, 240] width 64 height 19
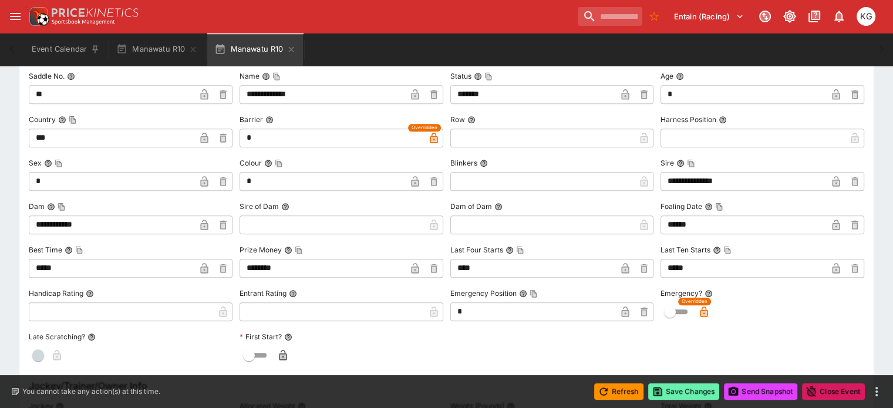
click at [688, 387] on button "Save Changes" at bounding box center [684, 391] width 72 height 16
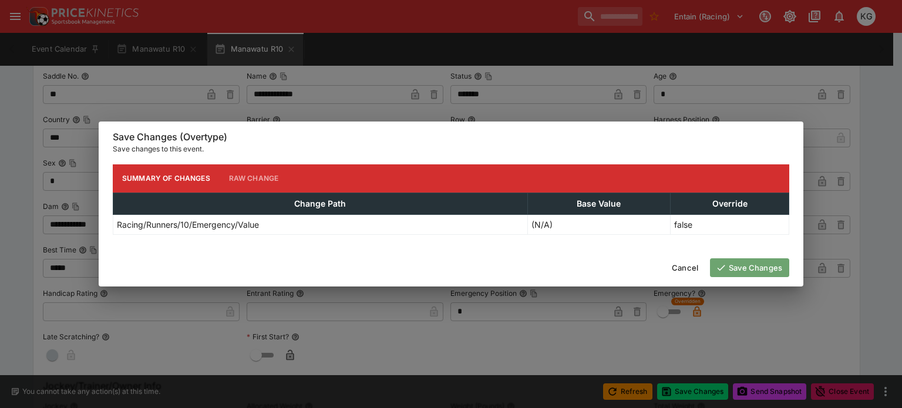
click at [747, 266] on button "Save Changes" at bounding box center [749, 267] width 79 height 19
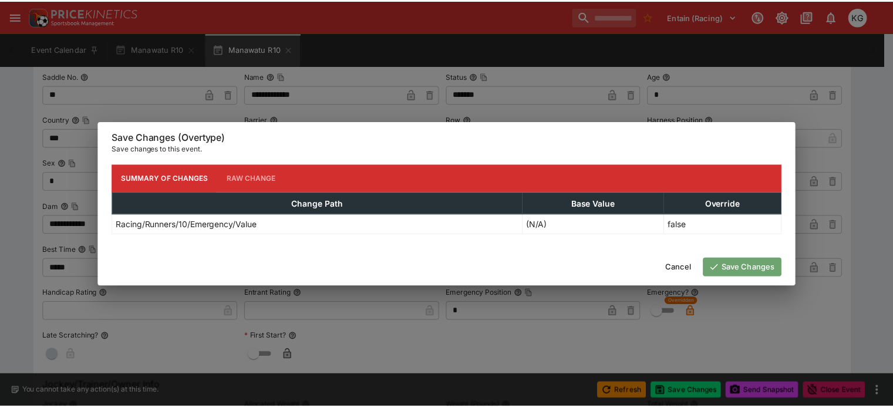
scroll to position [0, 0]
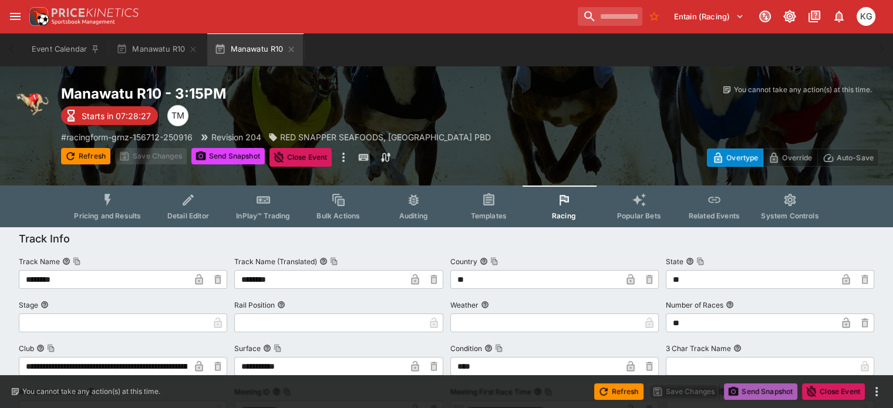
click at [754, 390] on button "Send Snapshot" at bounding box center [760, 391] width 73 height 16
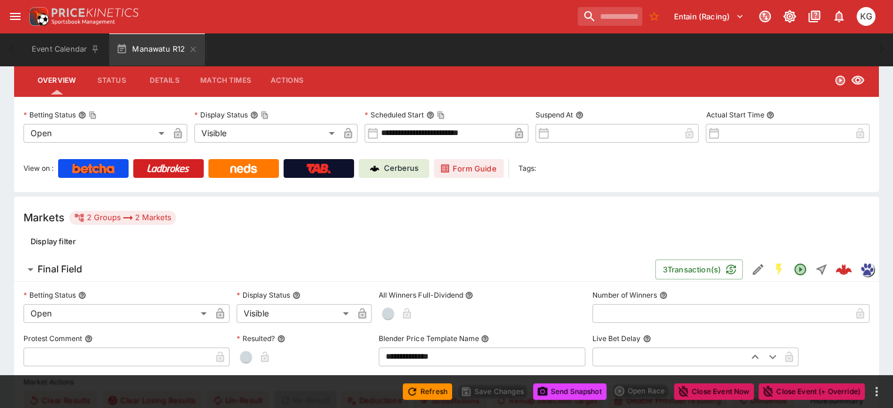
scroll to position [176, 0]
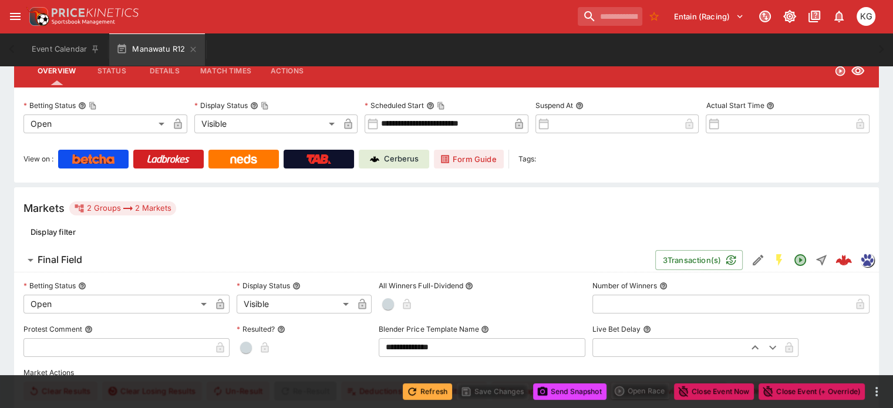
click at [424, 387] on button "Refresh" at bounding box center [427, 391] width 49 height 16
click at [560, 390] on button "Send Snapshot" at bounding box center [569, 391] width 73 height 16
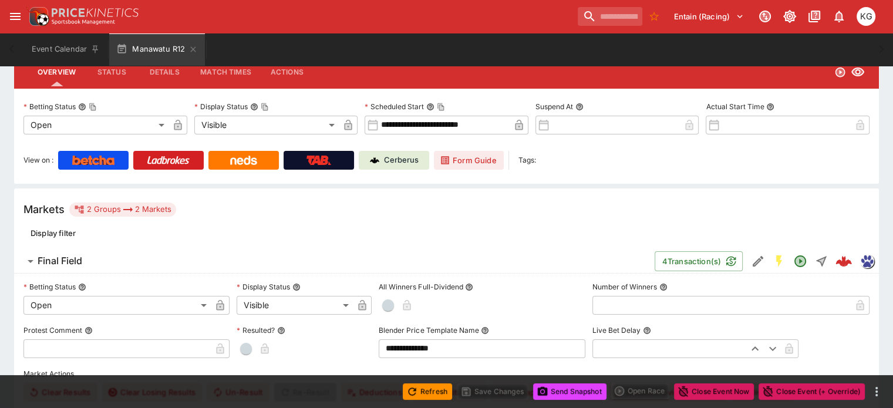
scroll to position [0, 0]
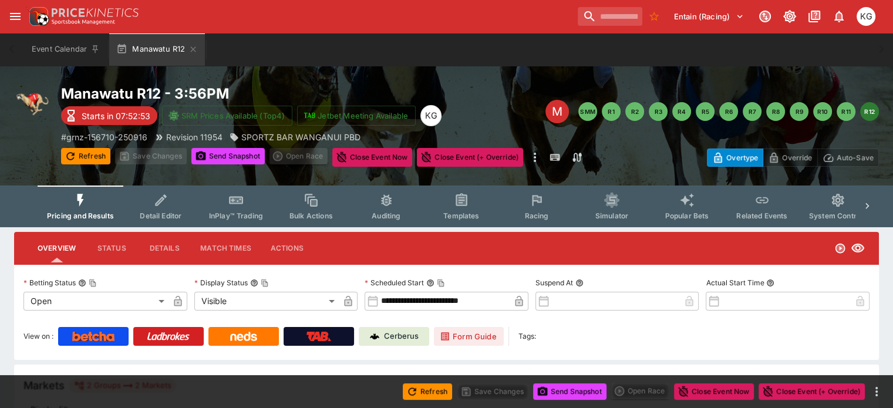
click at [433, 391] on button "Refresh" at bounding box center [427, 391] width 49 height 16
click at [579, 388] on button "Send Snapshot" at bounding box center [569, 391] width 73 height 16
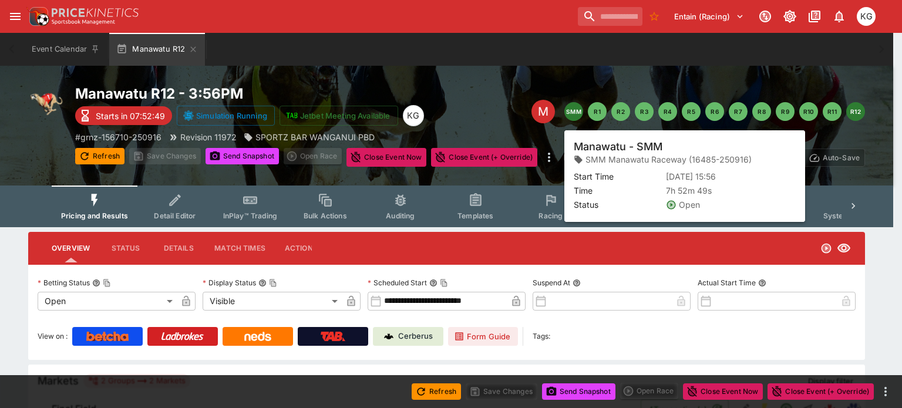
click at [577, 115] on button "SMM" at bounding box center [573, 111] width 19 height 19
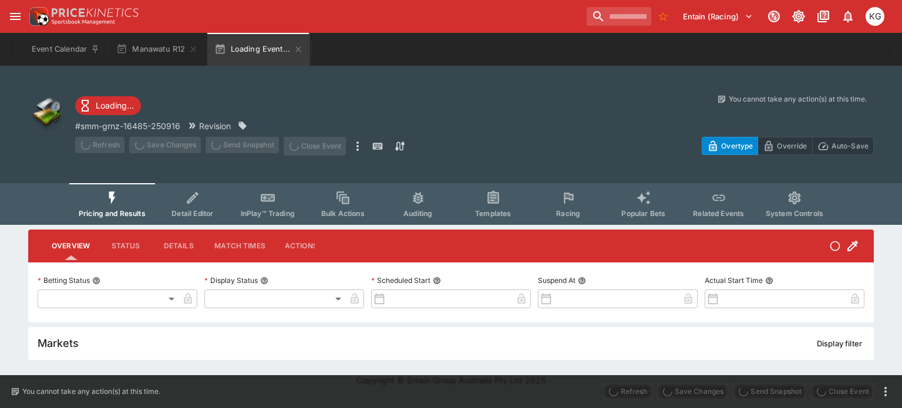
type input "**********"
type input "*******"
type input "**********"
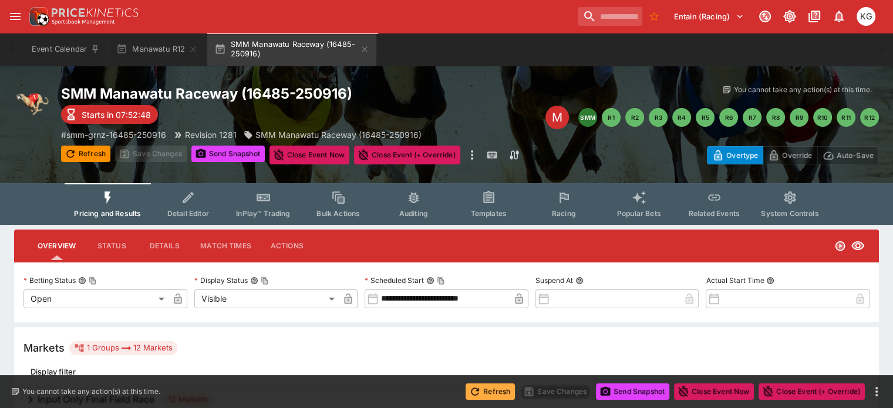
click at [497, 389] on button "Refresh" at bounding box center [489, 391] width 49 height 16
click at [636, 388] on button "Send Snapshot" at bounding box center [632, 391] width 73 height 16
